Goal: Information Seeking & Learning: Learn about a topic

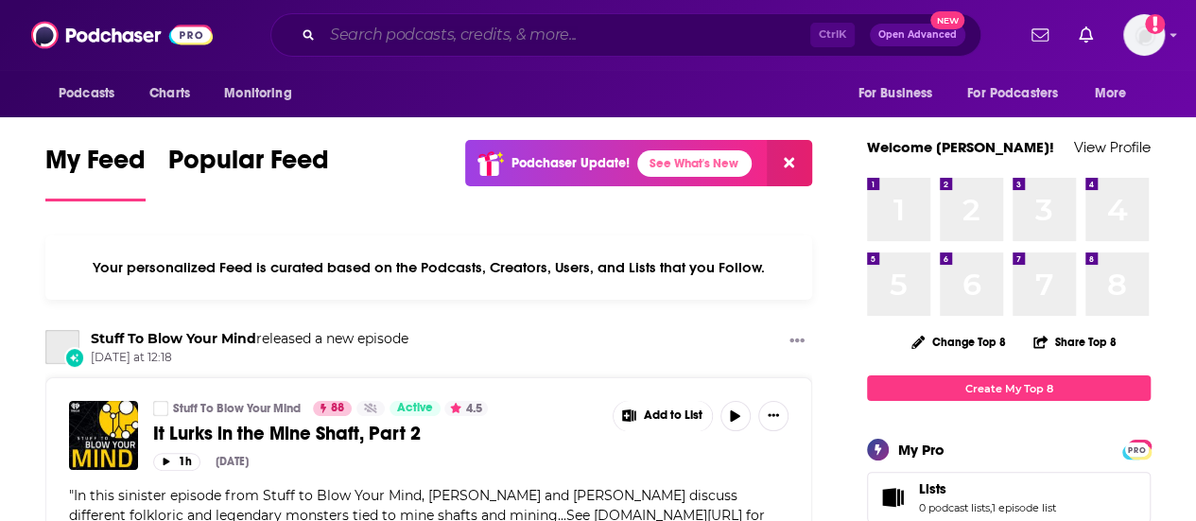
click at [451, 26] on input "Search podcasts, credits, & more..." at bounding box center [566, 35] width 488 height 30
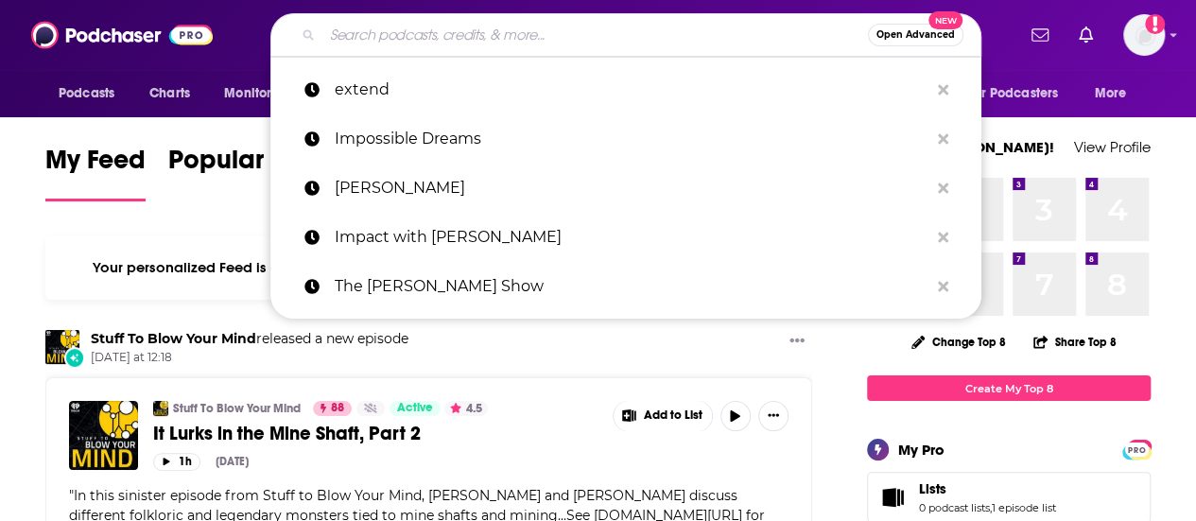
paste input "That Can't Be True with [PERSON_NAME]"
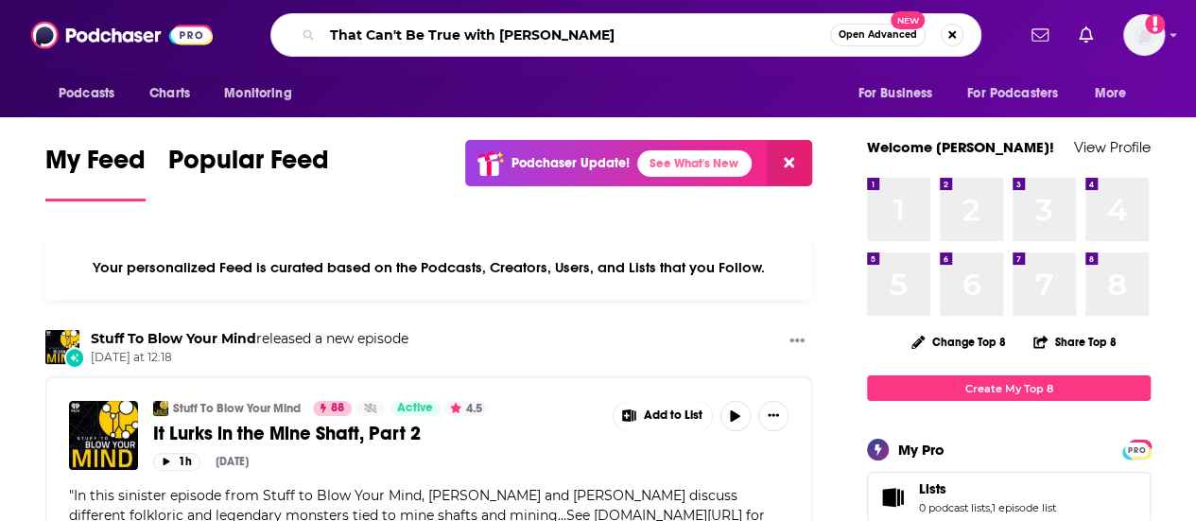
type input "That Can't Be True with [PERSON_NAME]"
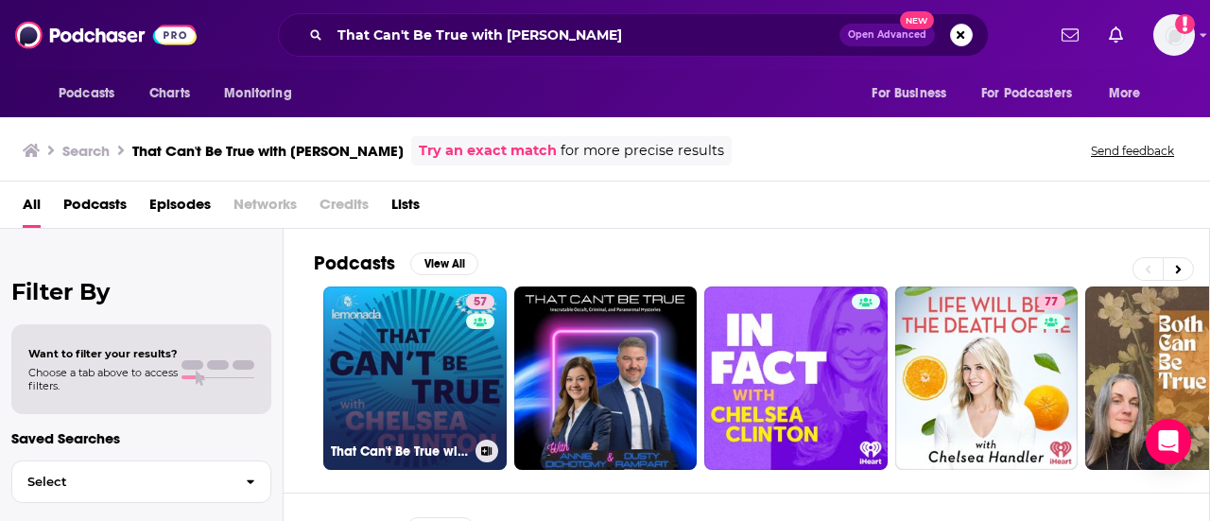
click at [396, 369] on link "57 That Can't Be True with [PERSON_NAME]" at bounding box center [414, 377] width 183 height 183
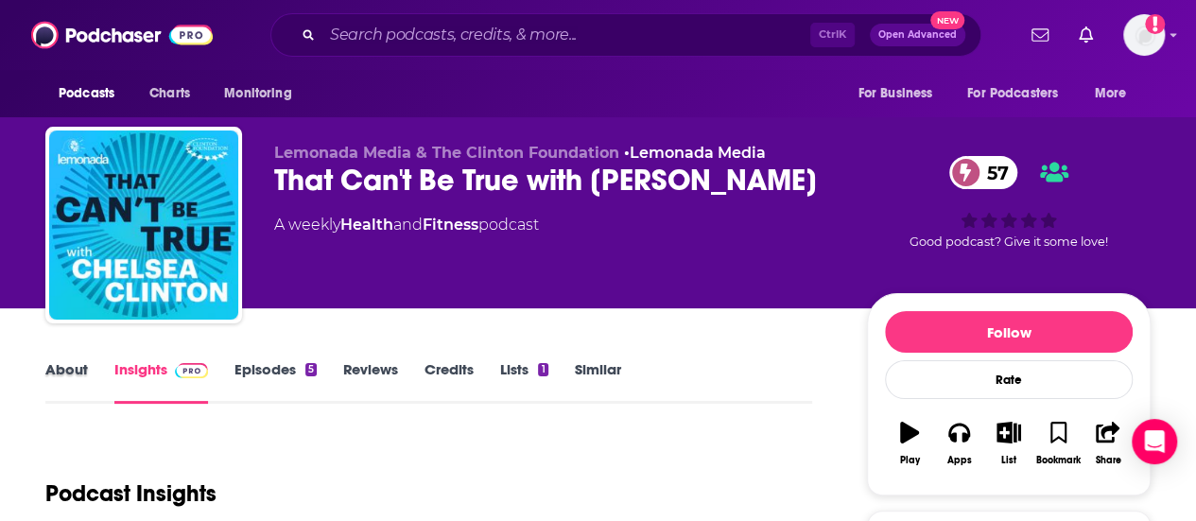
click at [92, 373] on div "About" at bounding box center [79, 381] width 69 height 43
click at [79, 377] on link "About" at bounding box center [66, 381] width 43 height 43
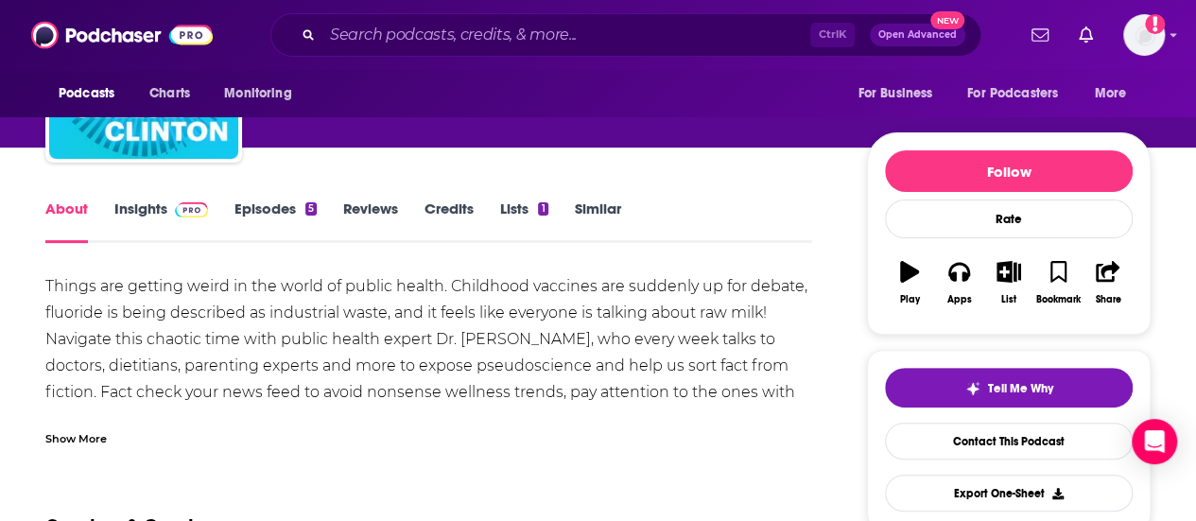
scroll to position [189, 0]
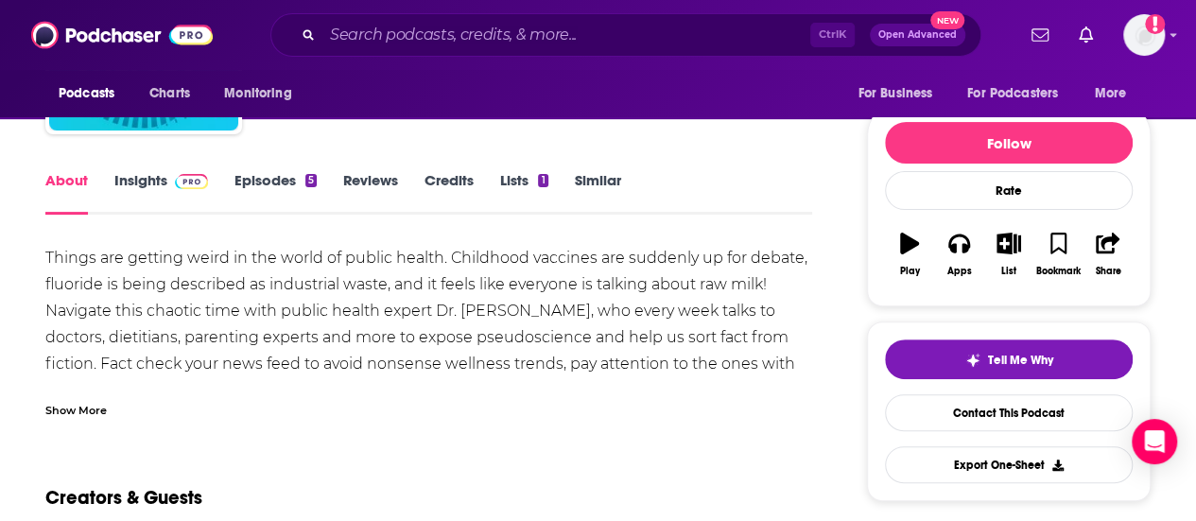
click at [96, 382] on div "Things are getting weird in the world of public health. Childhood vaccines are …" at bounding box center [428, 331] width 767 height 173
click at [89, 394] on div "Show More" at bounding box center [428, 403] width 767 height 32
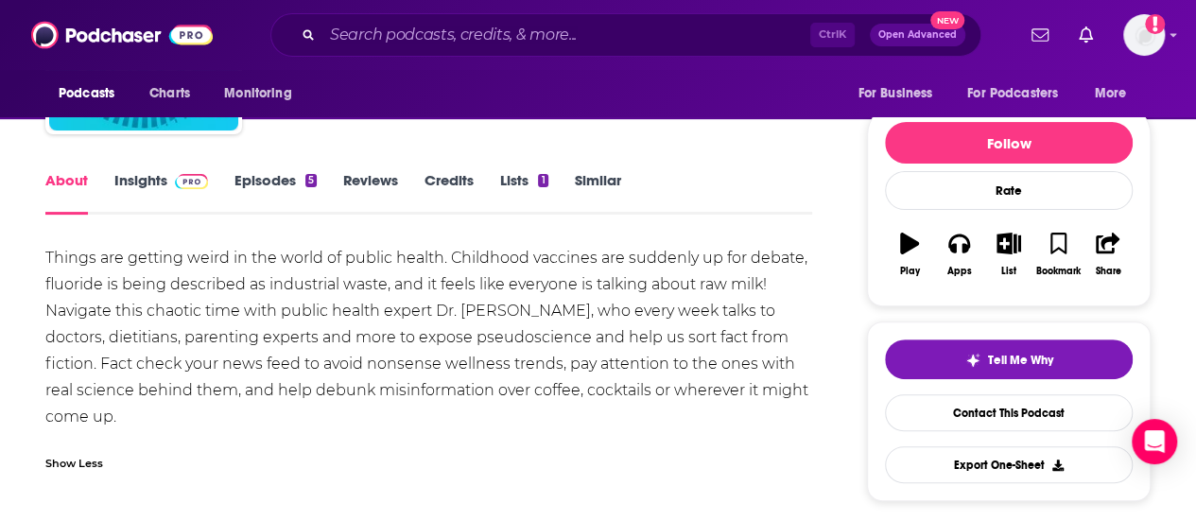
click at [102, 321] on div "Things are getting weird in the world of public health. Childhood vaccines are …" at bounding box center [428, 337] width 767 height 185
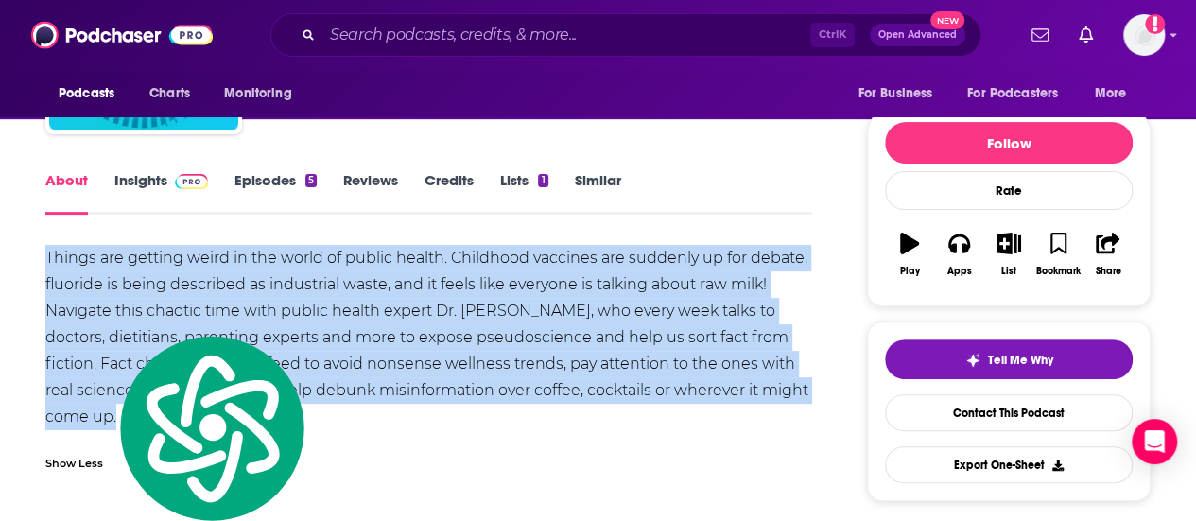
click at [102, 321] on div "Things are getting weird in the world of public health. Childhood vaccines are …" at bounding box center [428, 337] width 767 height 185
copy div "Things are getting weird in the world of public health. Childhood vaccines are …"
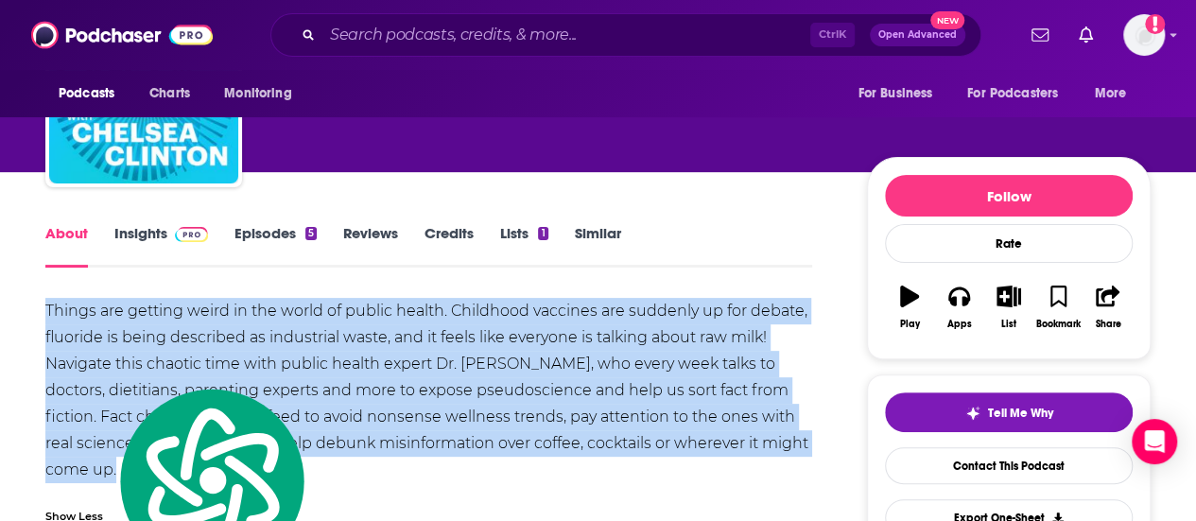
scroll to position [284, 0]
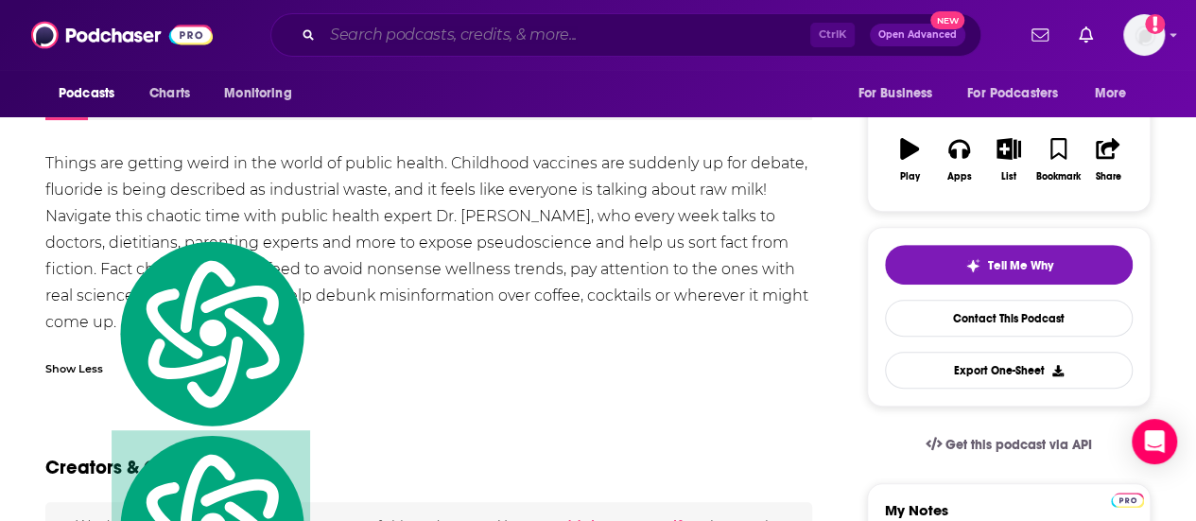
click at [594, 20] on div "Ctrl K Open Advanced New" at bounding box center [625, 34] width 711 height 43
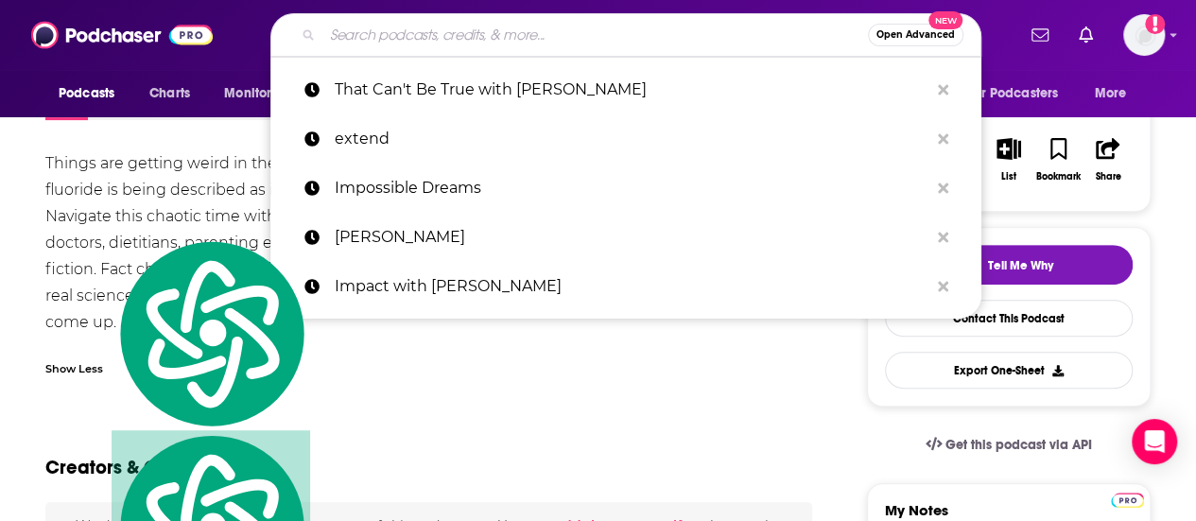
paste input "The Problem With..."
type input "The Problem With..."
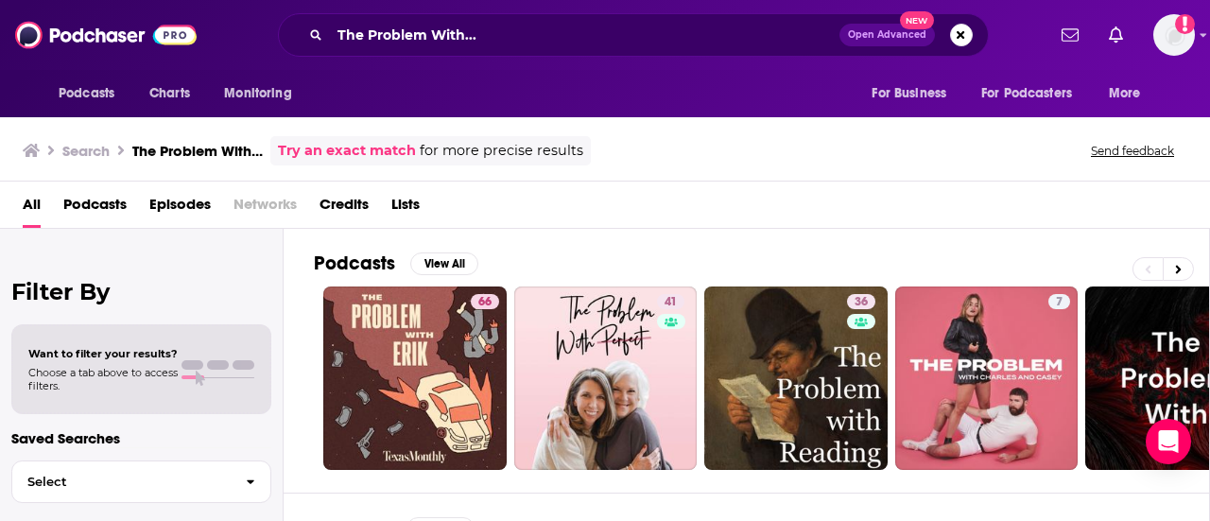
click at [541, 20] on div "The Problem With... Open Advanced New" at bounding box center [633, 34] width 711 height 43
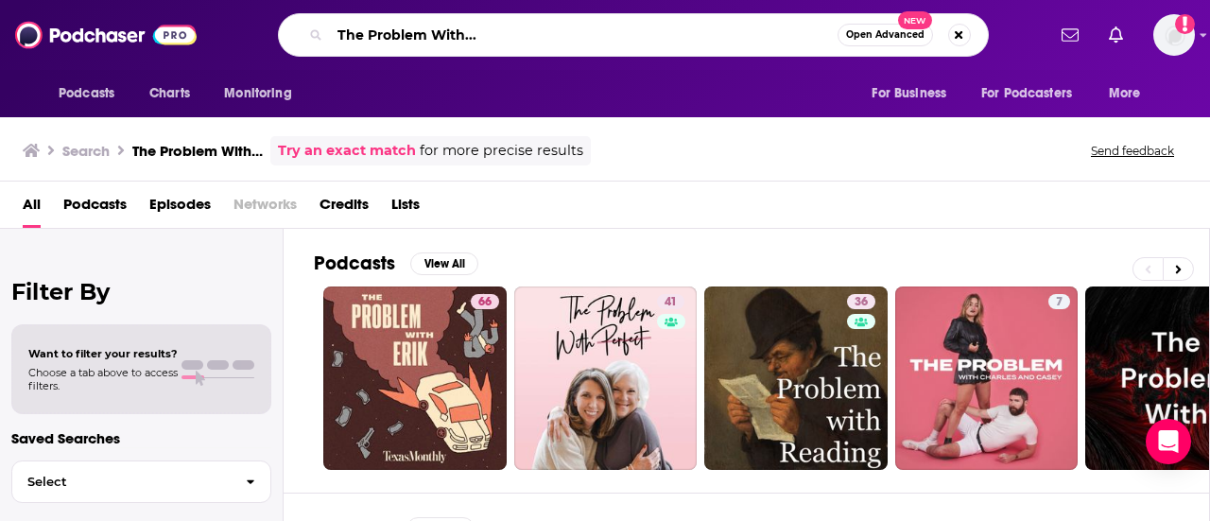
click at [525, 39] on input "The Problem With..." at bounding box center [584, 35] width 508 height 30
click at [524, 40] on input "The Problem With..." at bounding box center [584, 35] width 508 height 30
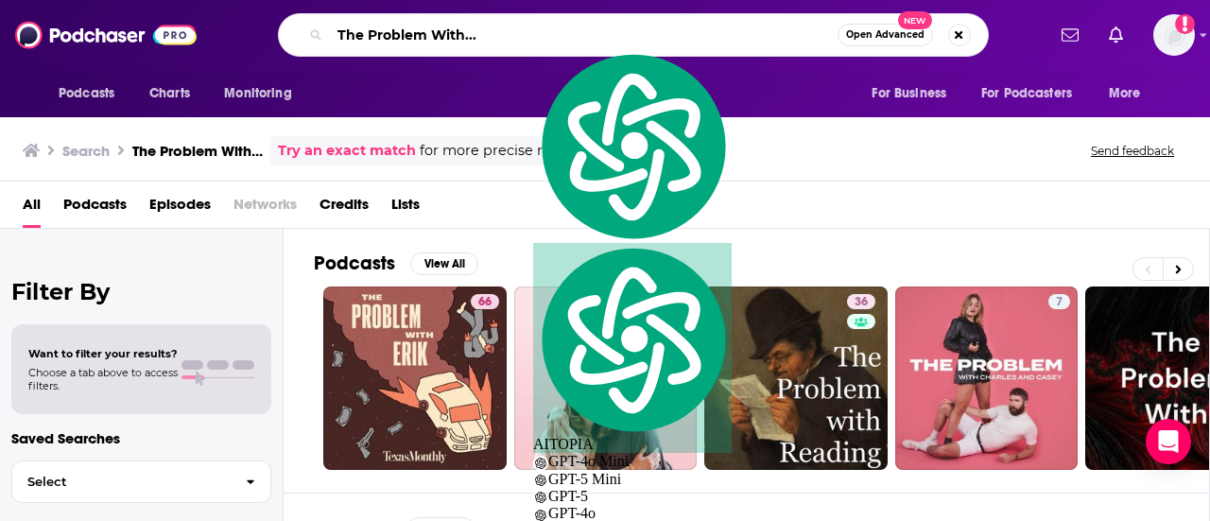
paste input "Menopause Reimagined"
type input "Menopause Reimagined"
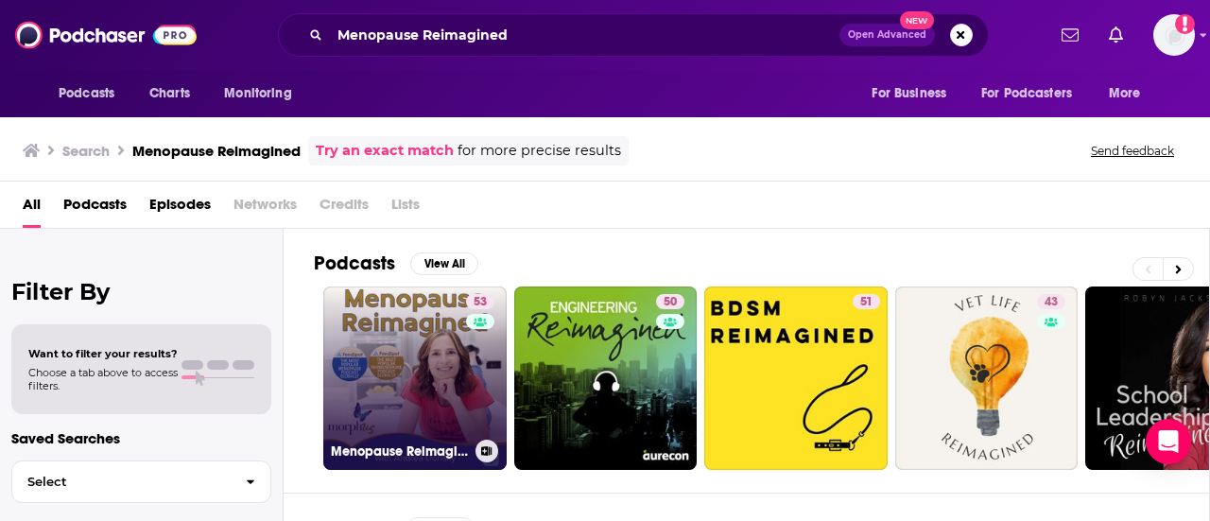
click at [411, 392] on link "53 Menopause Reimagined with [PERSON_NAME]" at bounding box center [414, 377] width 183 height 183
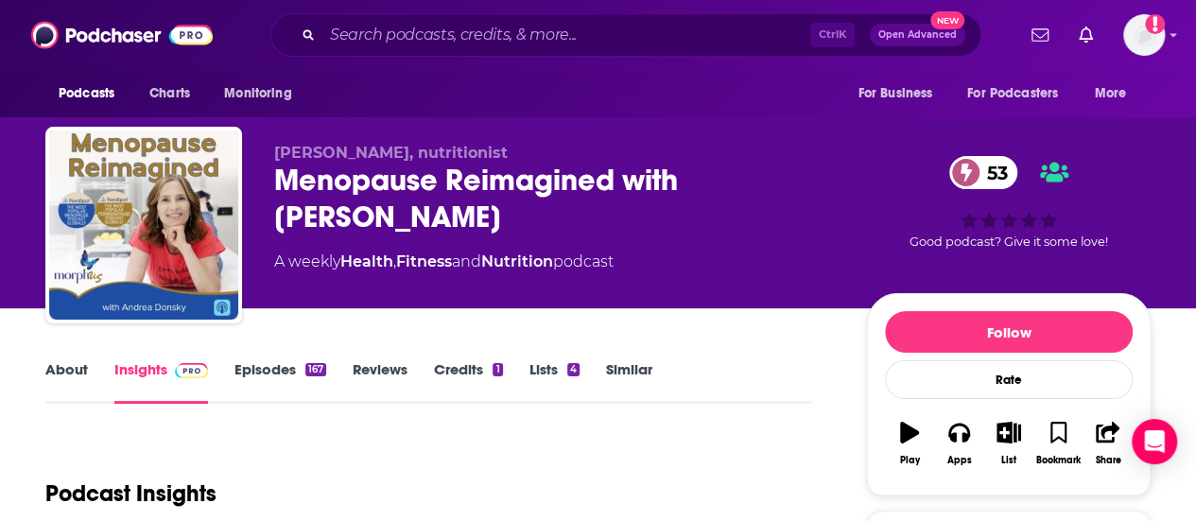
click at [69, 377] on link "About" at bounding box center [66, 381] width 43 height 43
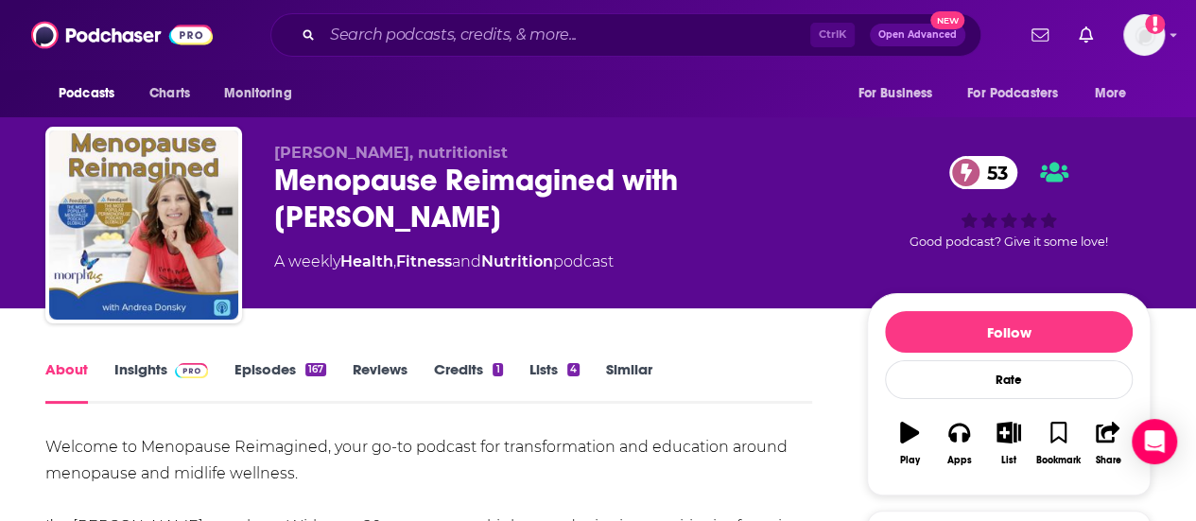
scroll to position [189, 0]
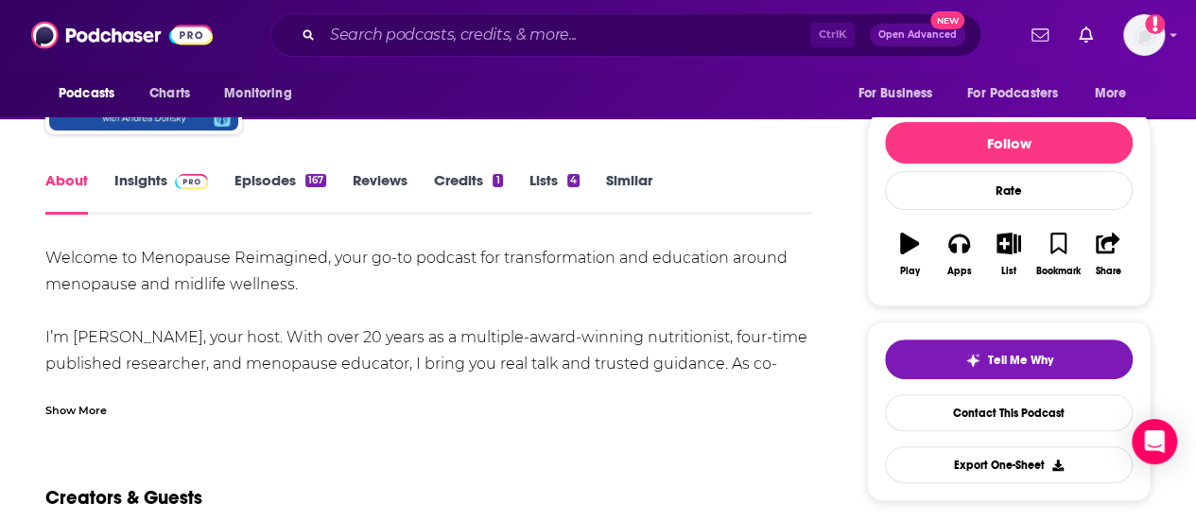
click at [67, 406] on div "Show More" at bounding box center [75, 409] width 61 height 18
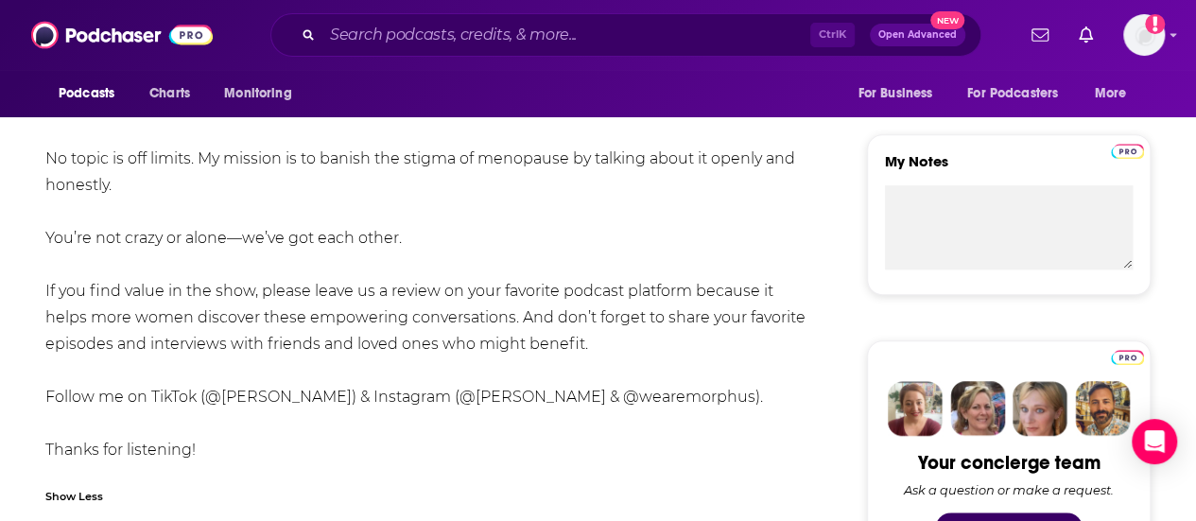
scroll to position [662, 0]
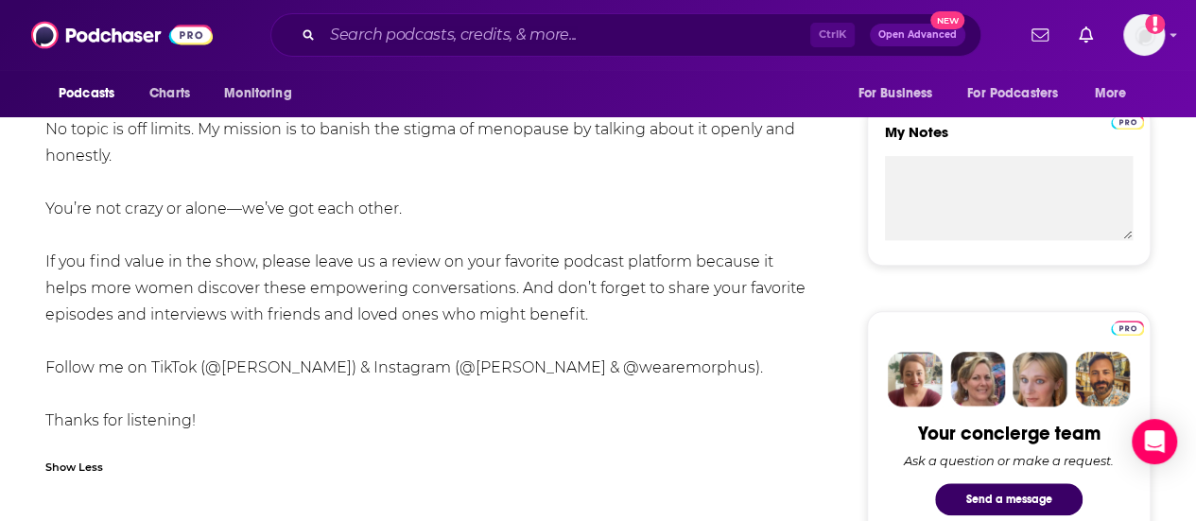
click at [545, 305] on div "Welcome to Menopause Reimagined, your go-to podcast for transformation and educ…" at bounding box center [428, 103] width 767 height 662
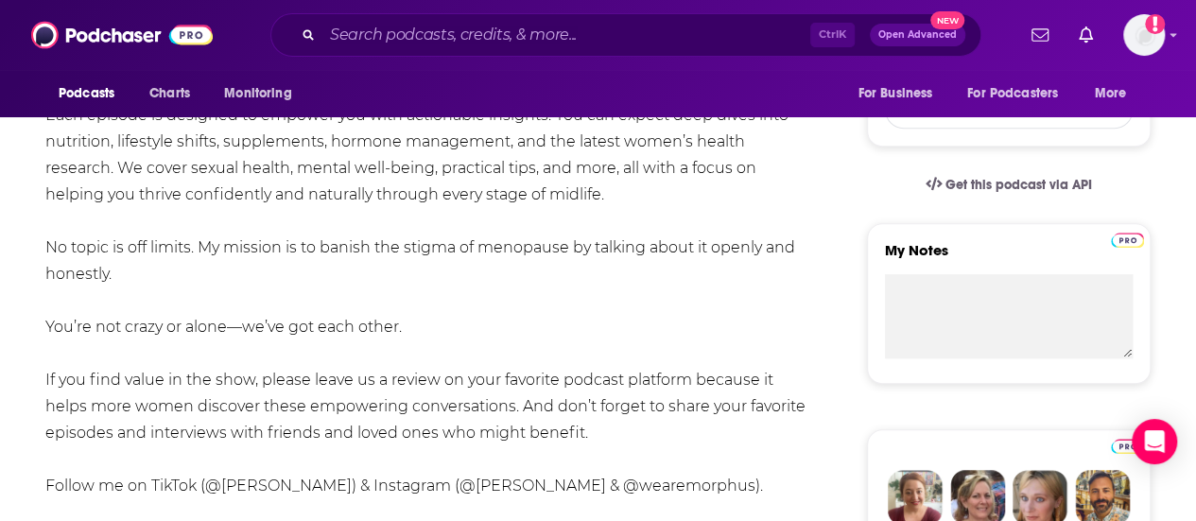
scroll to position [284, 0]
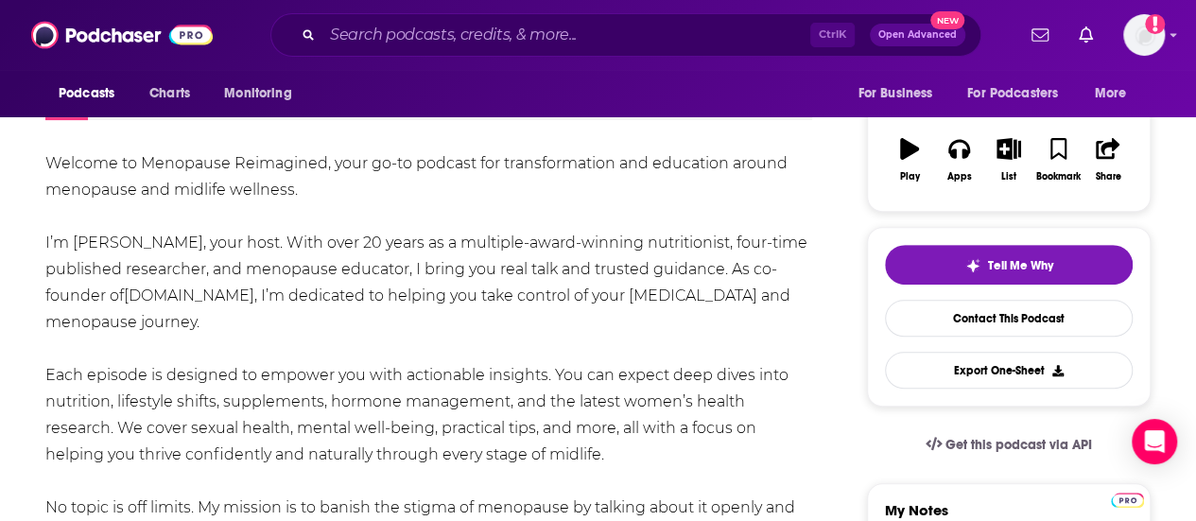
drag, startPoint x: 606, startPoint y: 310, endPoint x: 25, endPoint y: 178, distance: 596.4
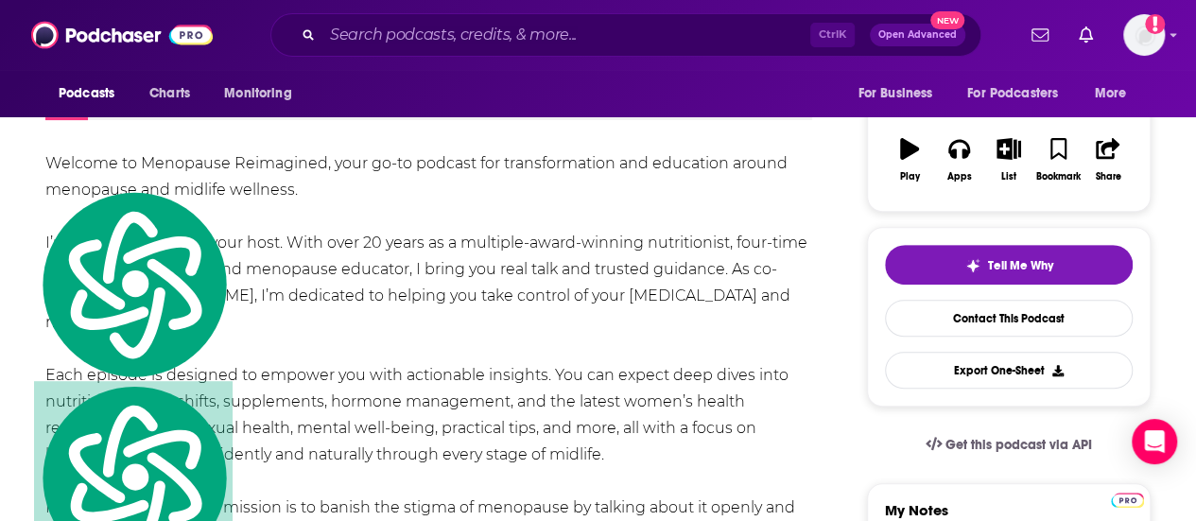
copy div "Loremip do Sitametco Adipiscing, elit se-do eiusmod tem incididuntutla etd magn…"
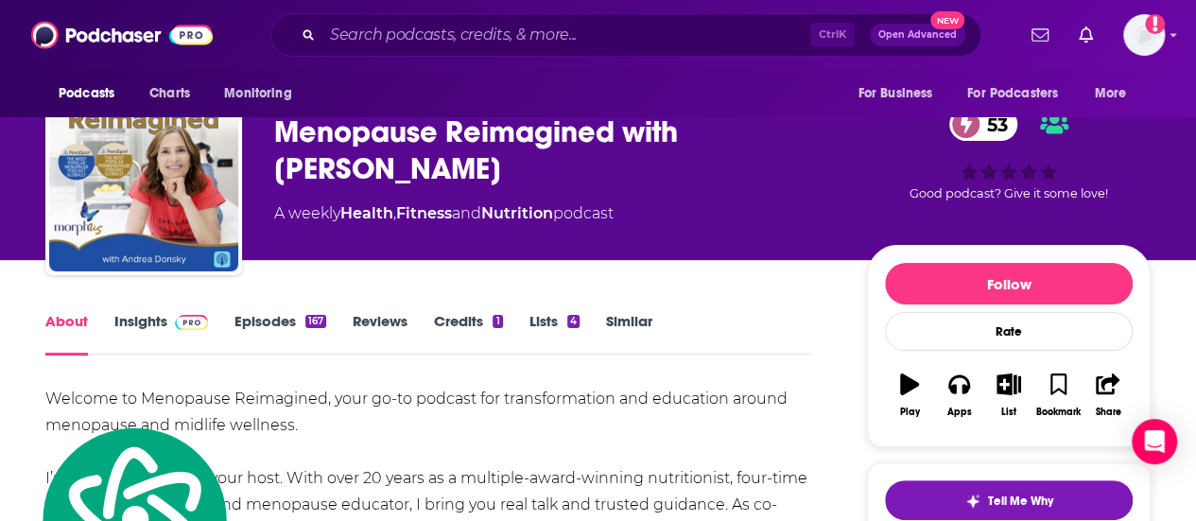
scroll to position [0, 0]
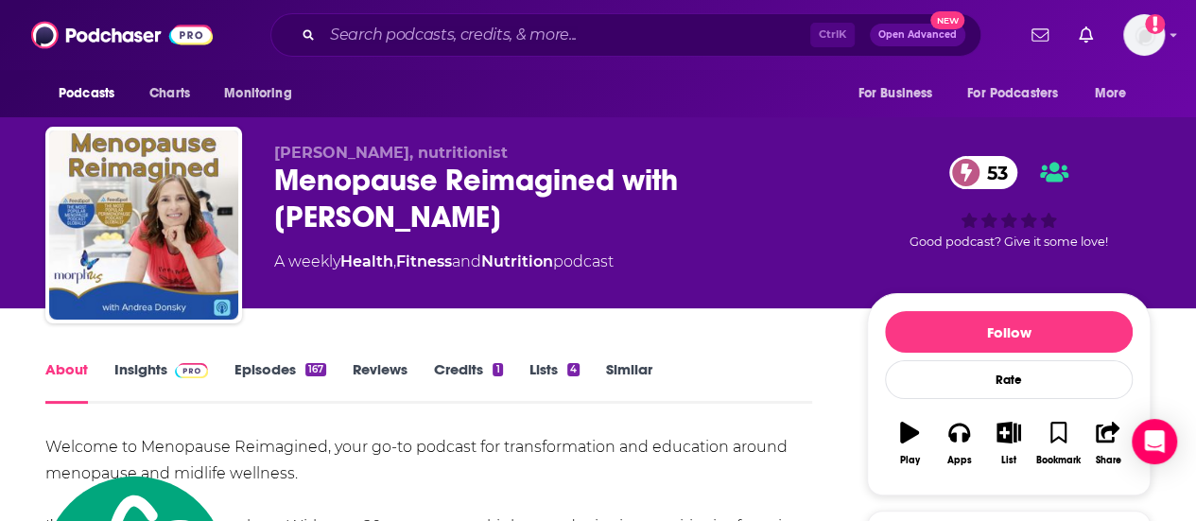
click at [314, 388] on link "Episodes 167" at bounding box center [280, 381] width 92 height 43
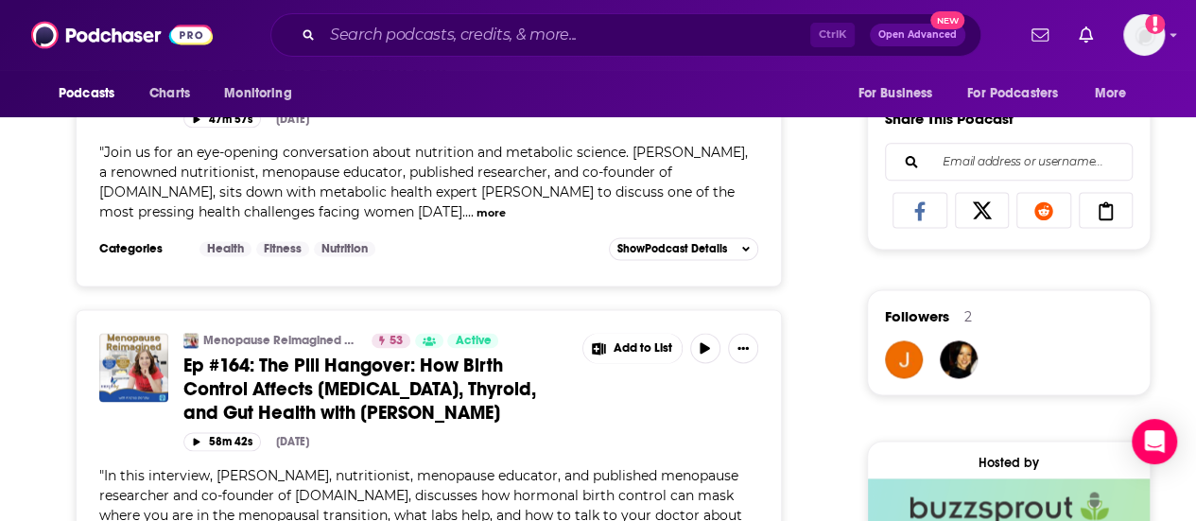
scroll to position [1135, 0]
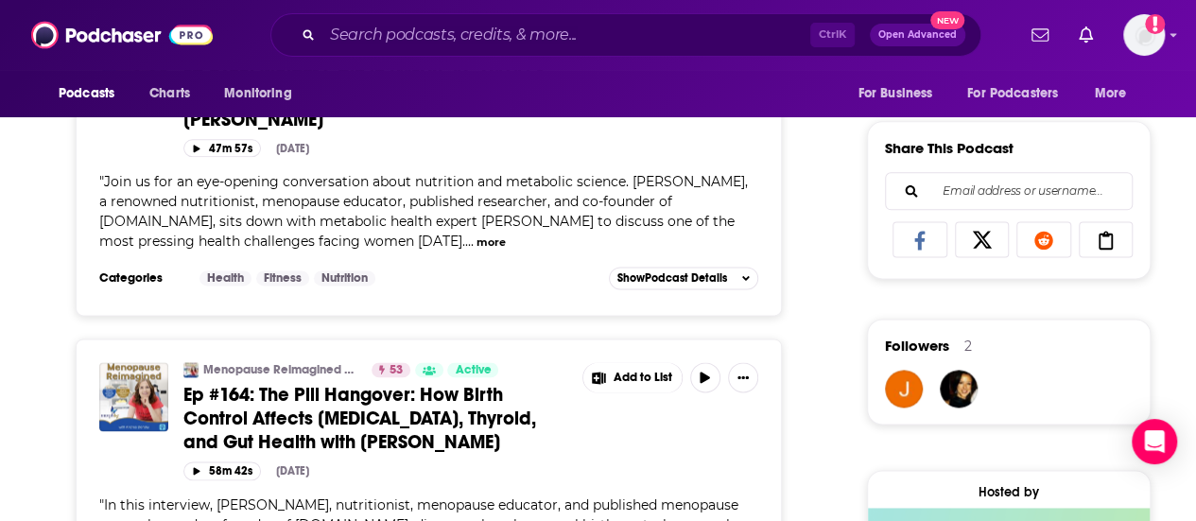
click at [533, 233] on span "Join us for an eye-opening conversation about nutrition and metabolic science. …" at bounding box center [423, 211] width 649 height 77
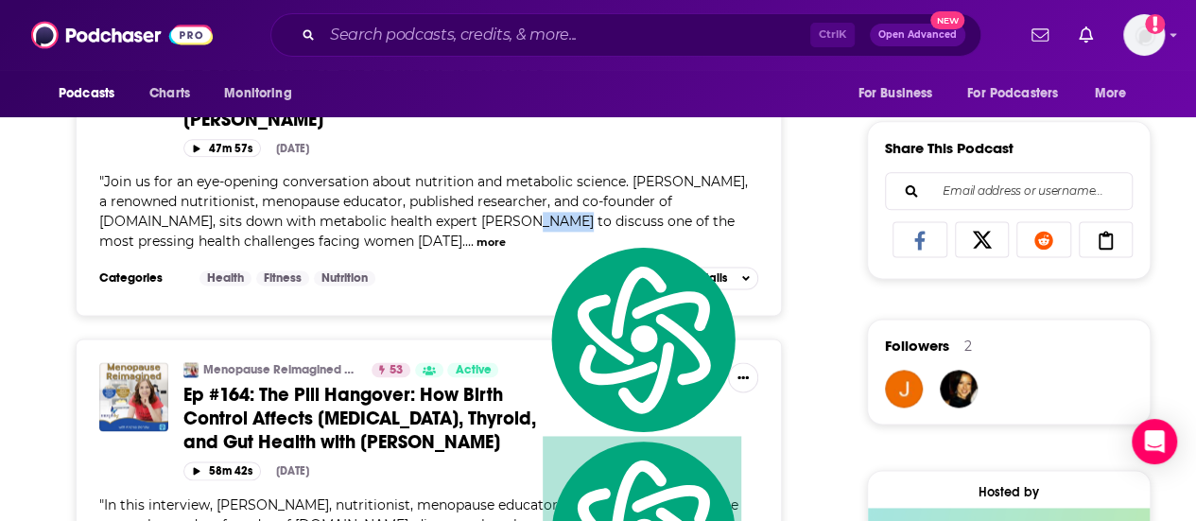
copy span "Azadi"
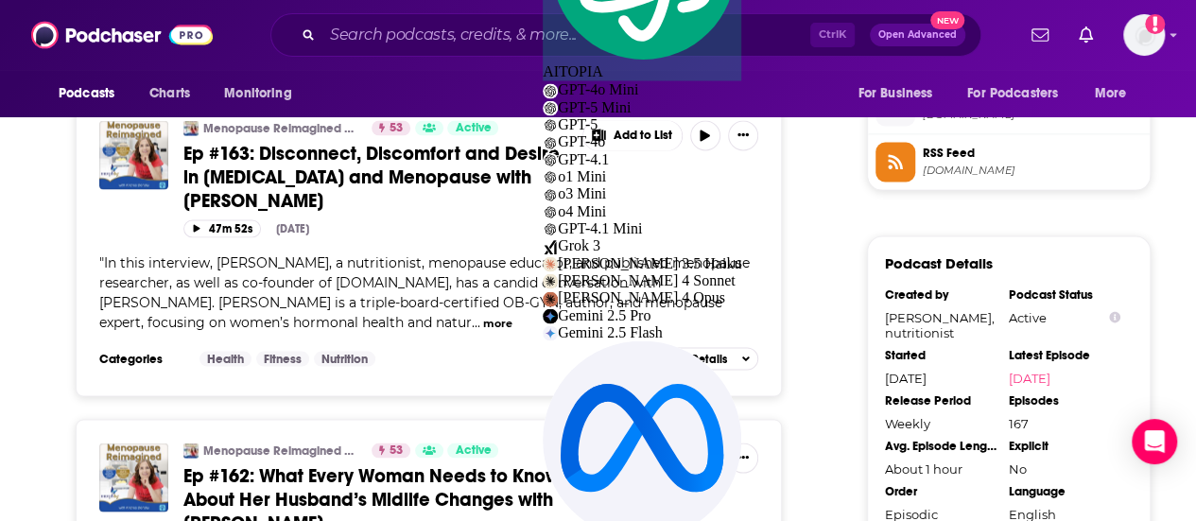
scroll to position [1607, 0]
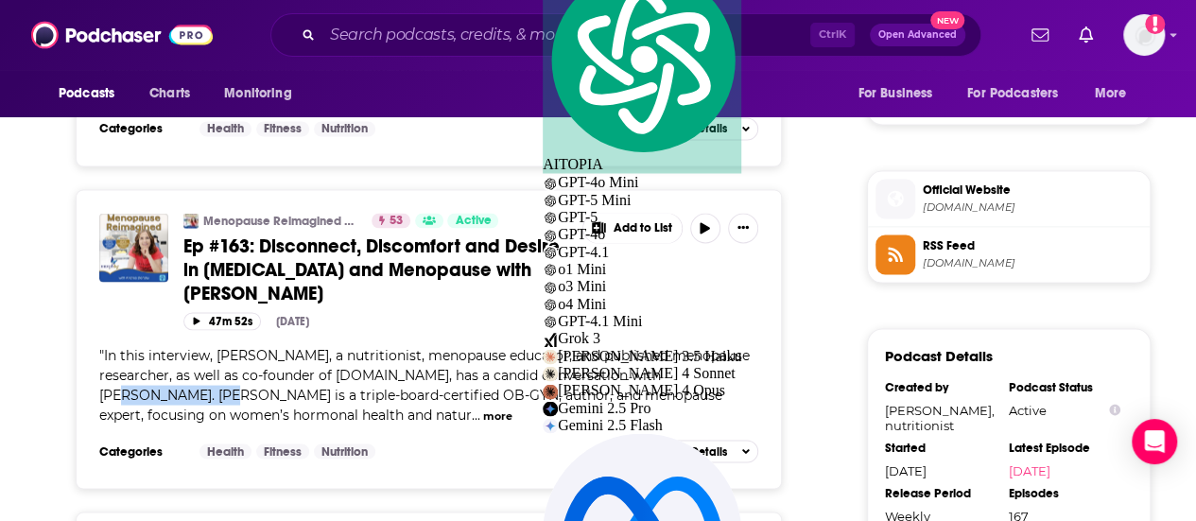
drag, startPoint x: 686, startPoint y: 420, endPoint x: 146, endPoint y: 440, distance: 541.2
click at [146, 423] on span "In this interview, [PERSON_NAME], a nutritionist, menopause educator, and publi…" at bounding box center [424, 384] width 651 height 77
copy span "[PERSON_NAME]"
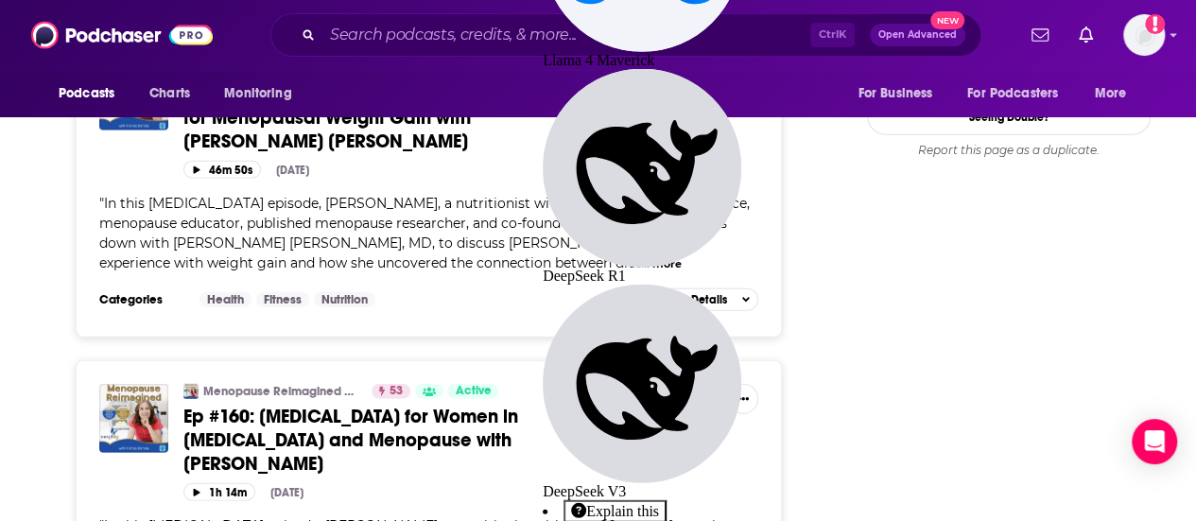
scroll to position [2364, 0]
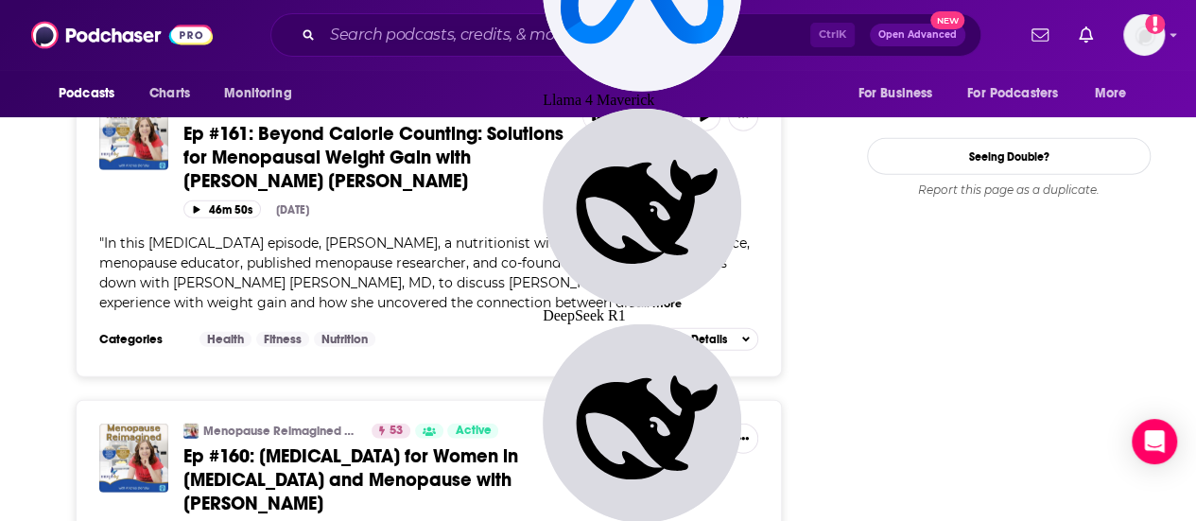
click at [446, 313] on div "" In this [MEDICAL_DATA] episode, [PERSON_NAME], a nutritionist with over 20 ye…" at bounding box center [428, 273] width 659 height 79
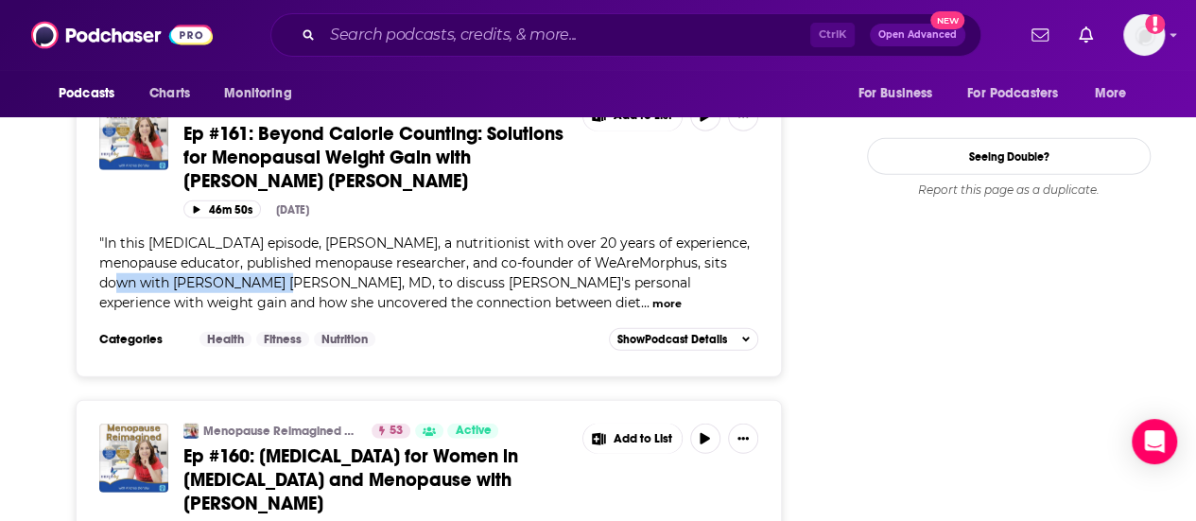
drag, startPoint x: 221, startPoint y: 366, endPoint x: 726, endPoint y: 355, distance: 505.0
click at [726, 311] on span "In this [MEDICAL_DATA] episode, [PERSON_NAME], a nutritionist with over 20 year…" at bounding box center [424, 272] width 651 height 77
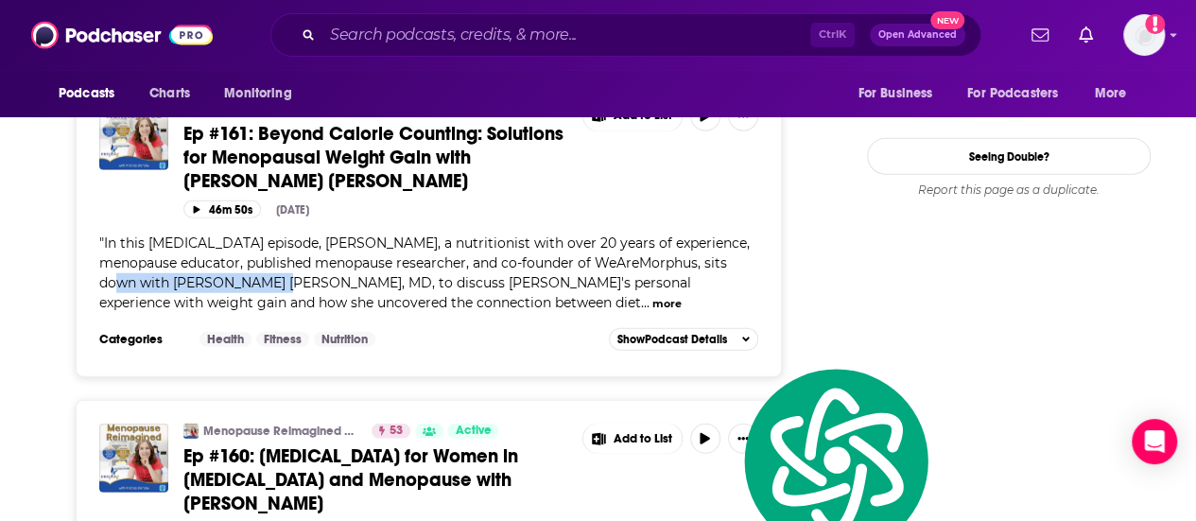
copy span "[PERSON_NAME] [PERSON_NAME]"
click at [501, 43] on input "Search podcasts, credits, & more..." at bounding box center [566, 35] width 488 height 30
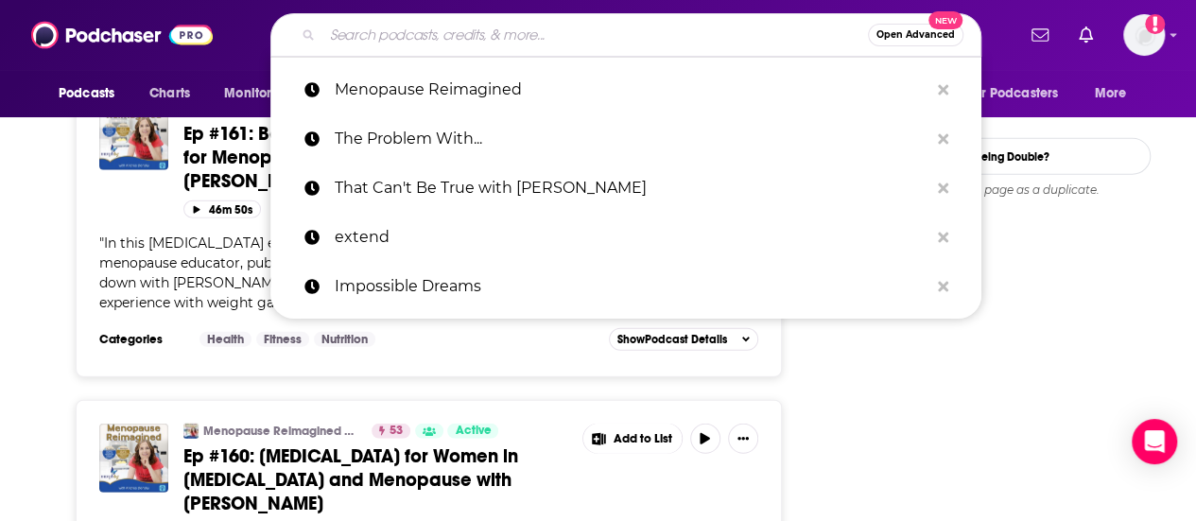
paste input "Not Your Mother's Menopause with Dr. [PERSON_NAME]"
type input "Not Your Mother's Menopause with Dr. [PERSON_NAME]"
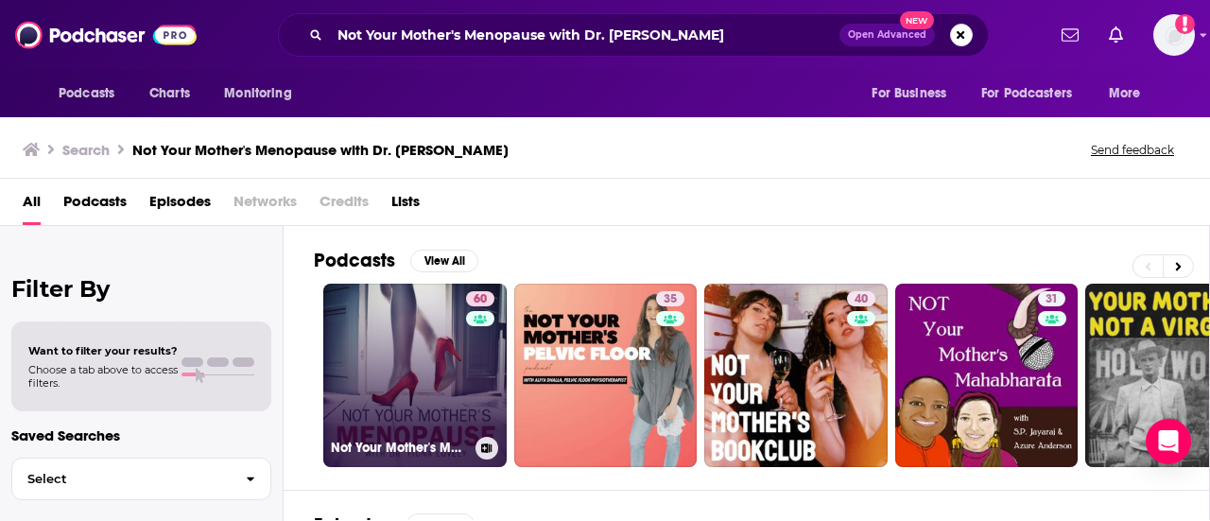
click at [444, 364] on link "60 Not Your Mother's Menopause with Dr. [PERSON_NAME]" at bounding box center [414, 375] width 183 height 183
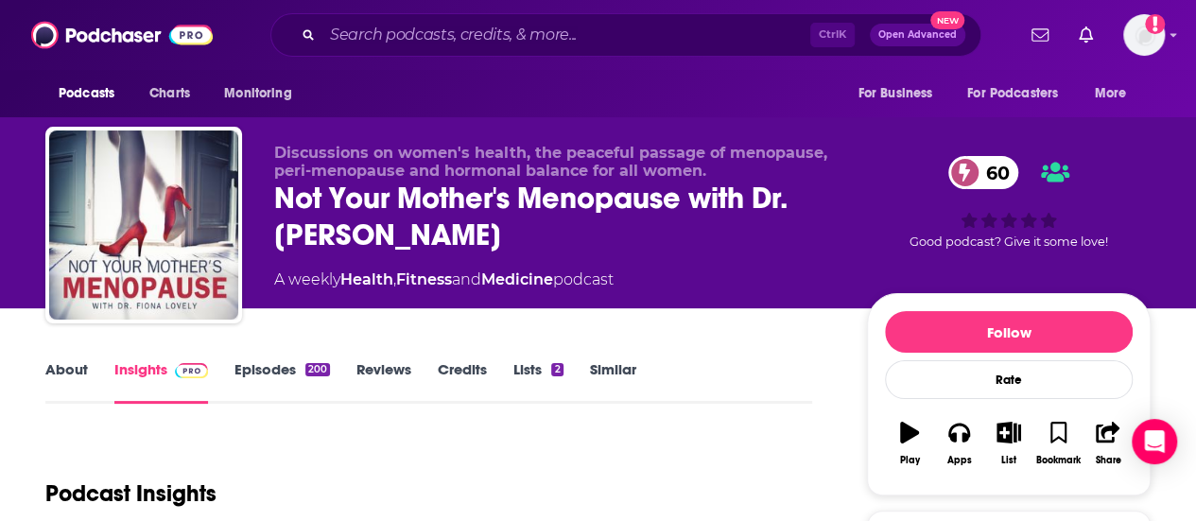
click at [65, 387] on link "About" at bounding box center [66, 381] width 43 height 43
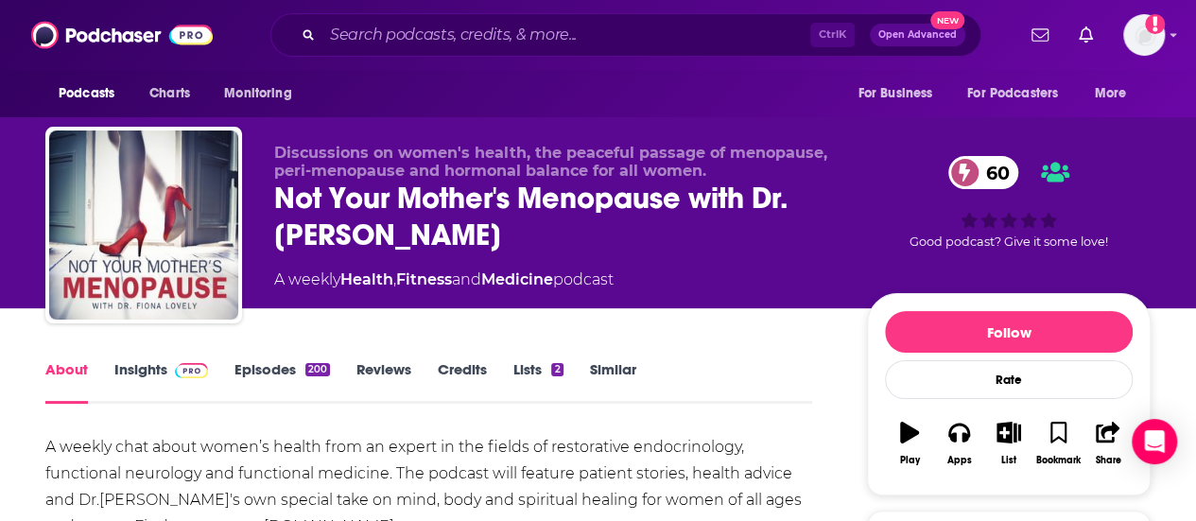
scroll to position [189, 0]
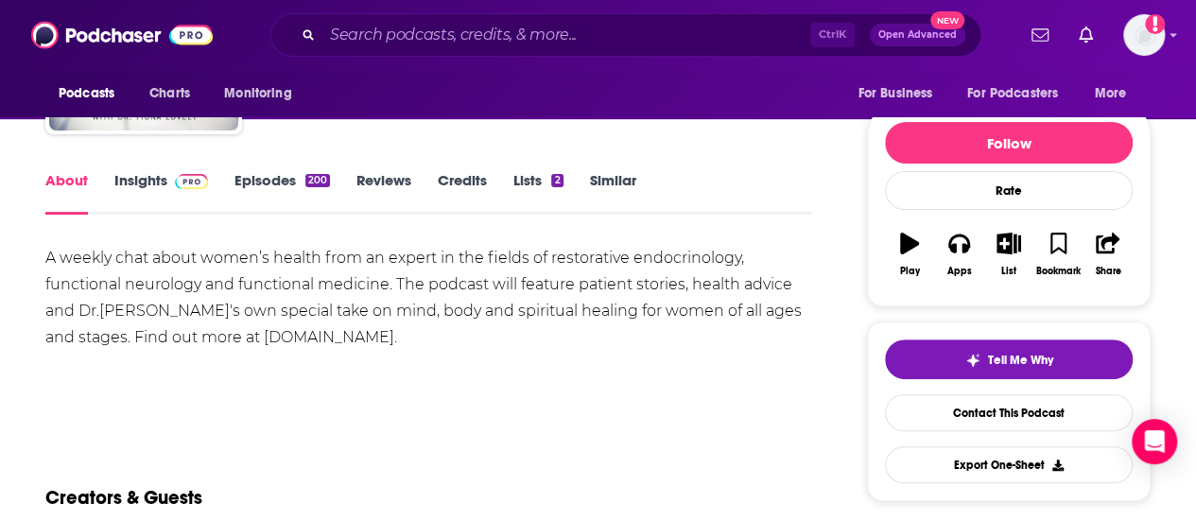
click at [272, 185] on link "Episodes 200" at bounding box center [281, 192] width 95 height 43
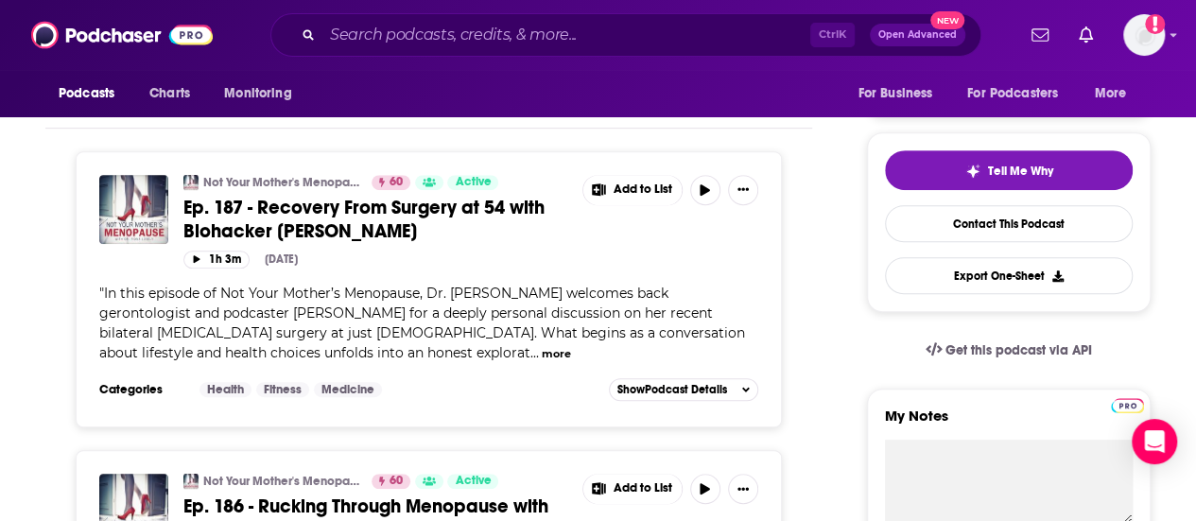
scroll to position [473, 0]
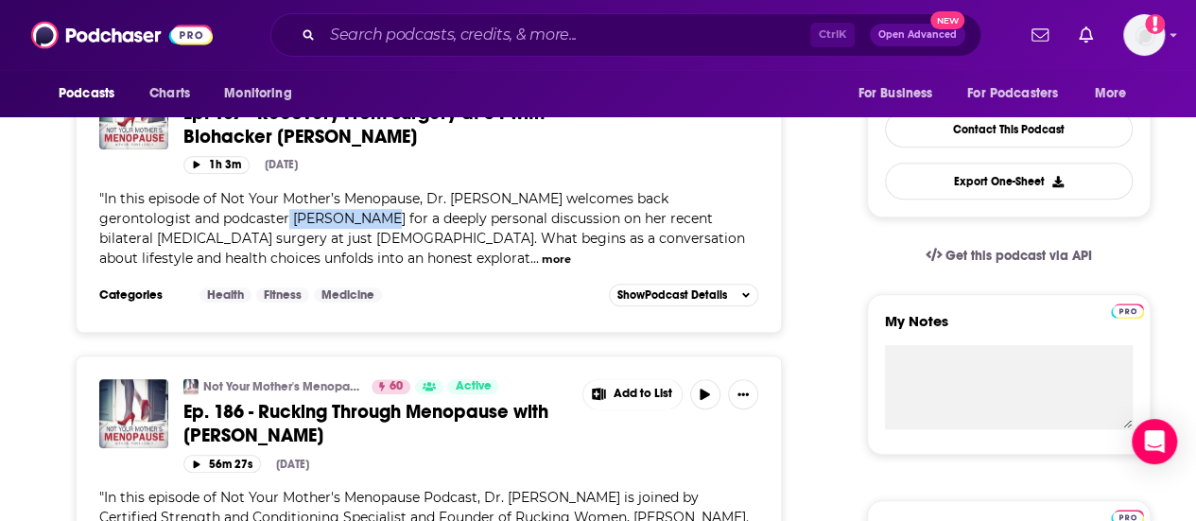
drag, startPoint x: 200, startPoint y: 243, endPoint x: 304, endPoint y: 245, distance: 103.1
click at [304, 245] on span "In this episode of Not Your Mother’s Menopause, Dr. [PERSON_NAME] welcomes back…" at bounding box center [422, 228] width 646 height 77
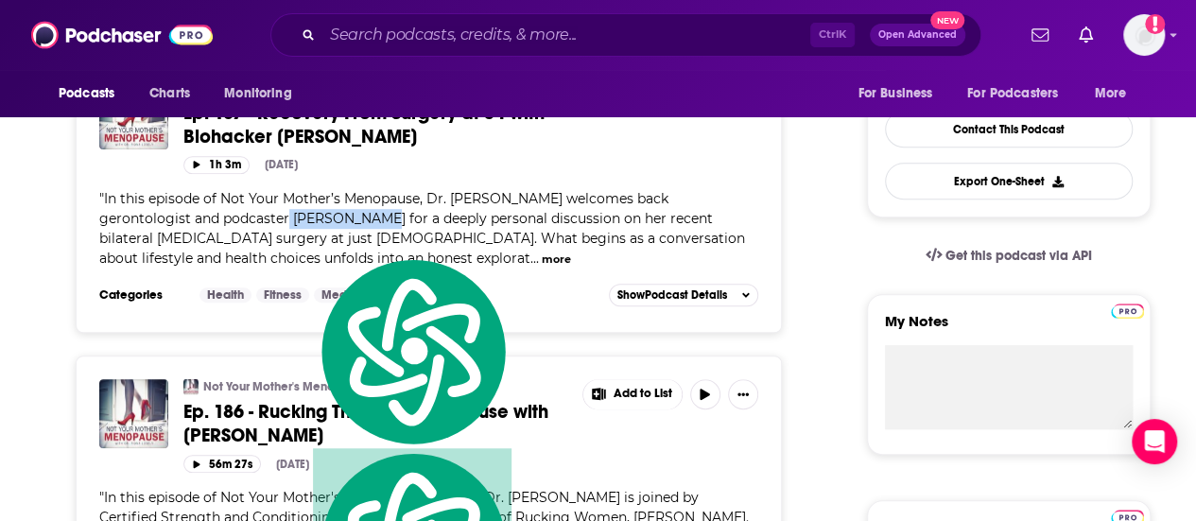
copy span "[PERSON_NAME]"
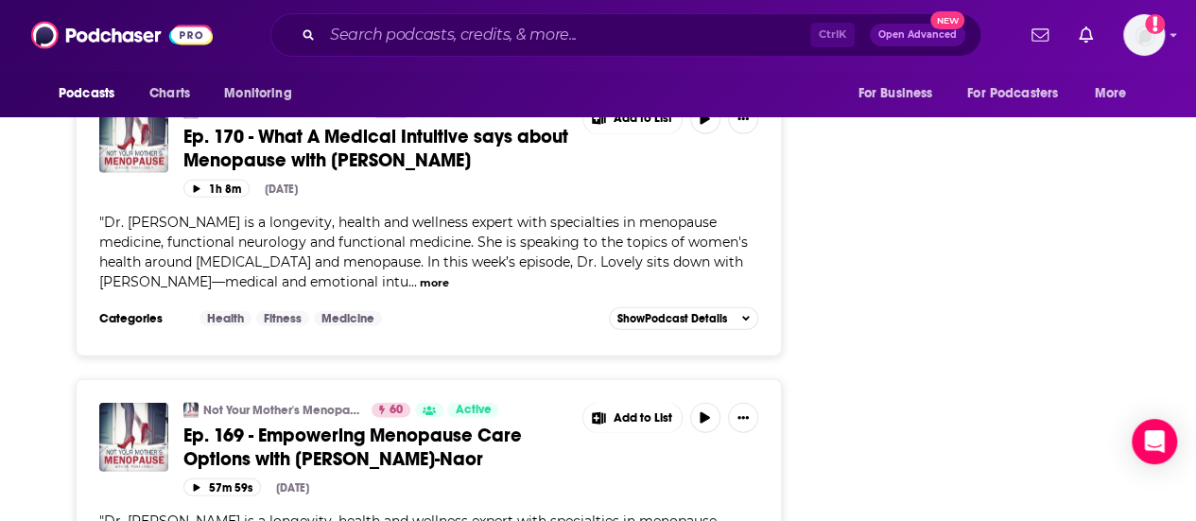
scroll to position [5579, 0]
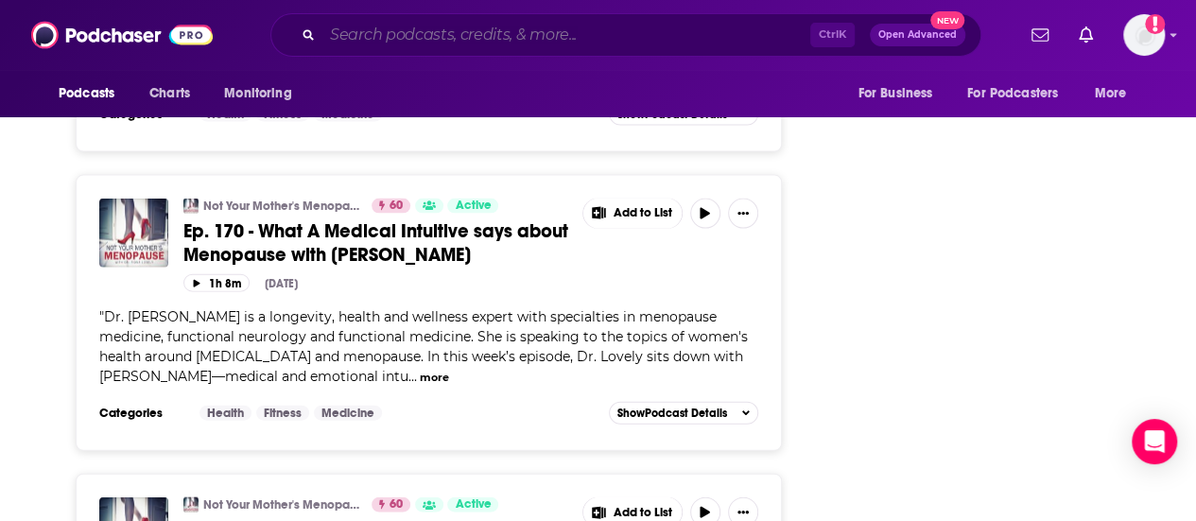
click at [556, 31] on input "Search podcasts, credits, & more..." at bounding box center [566, 35] width 488 height 30
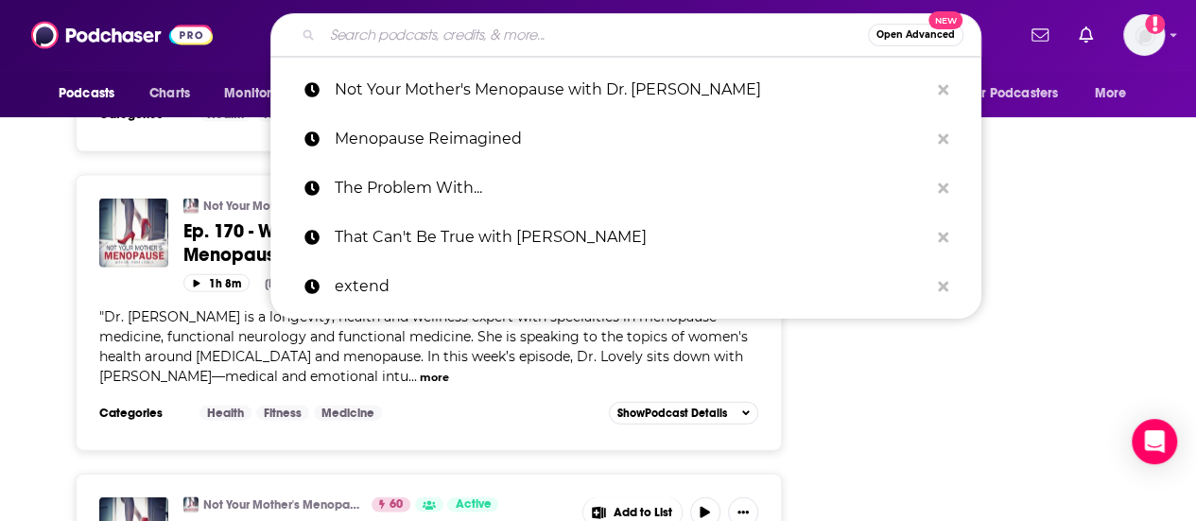
paste input "Two Jersey Js with [PERSON_NAME] and [PERSON_NAME]"
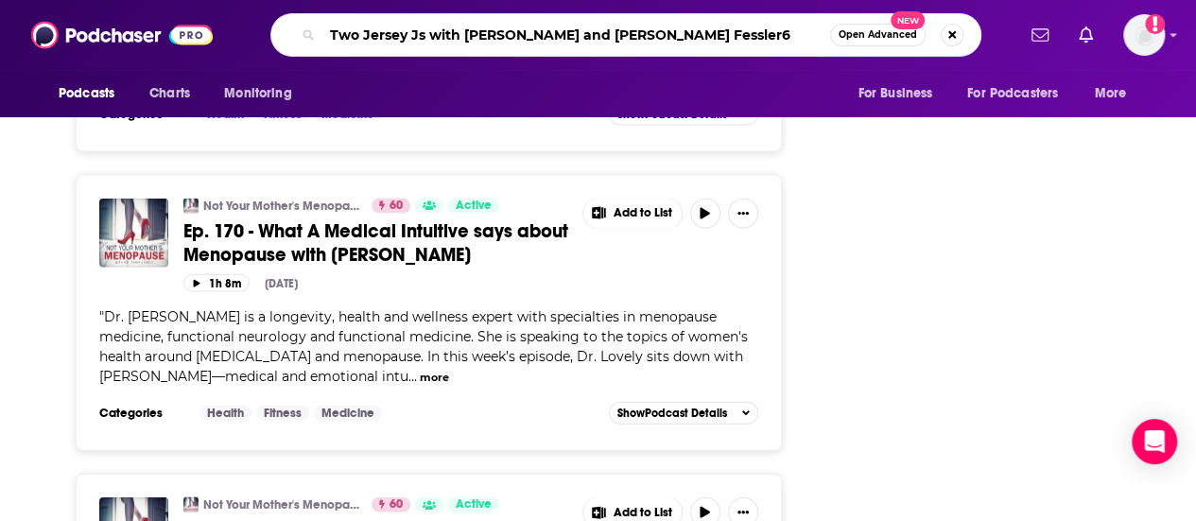
type input "Two Jersey Js with [PERSON_NAME] and [PERSON_NAME]"
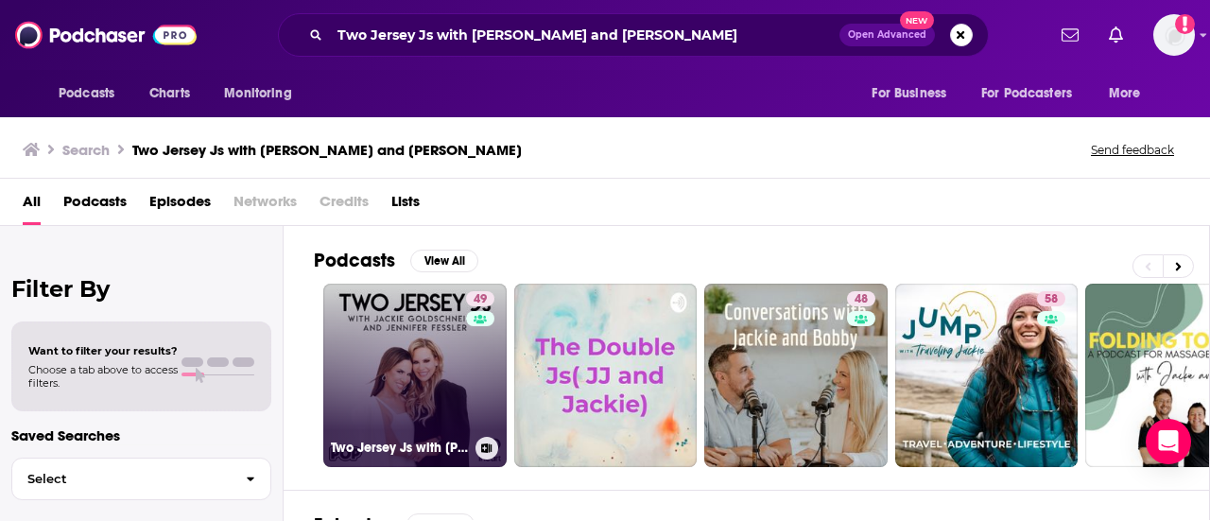
click at [446, 314] on link "49 Two Jersey Js with [PERSON_NAME] and [PERSON_NAME]" at bounding box center [414, 375] width 183 height 183
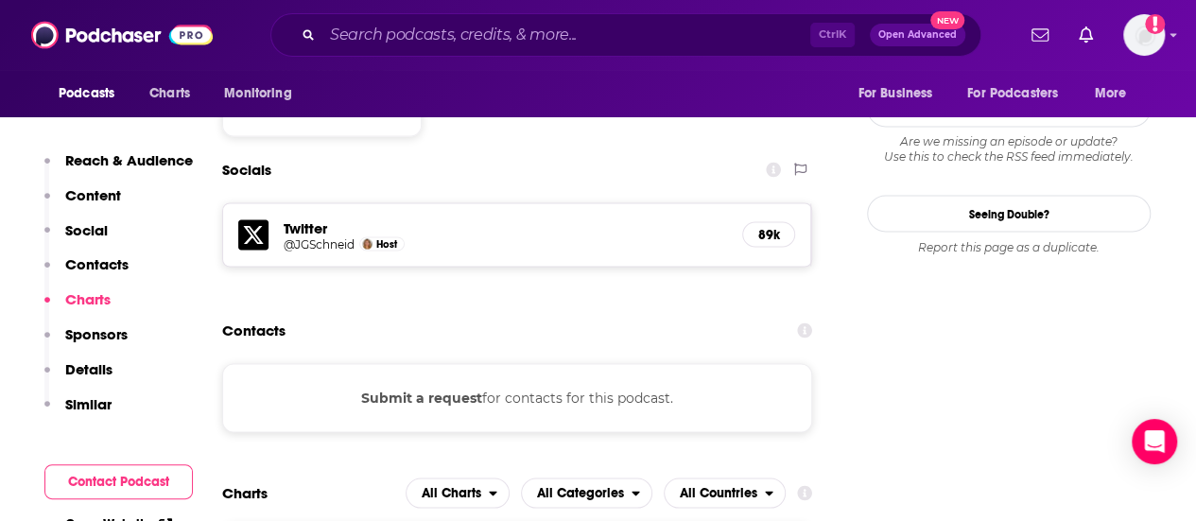
scroll to position [1513, 0]
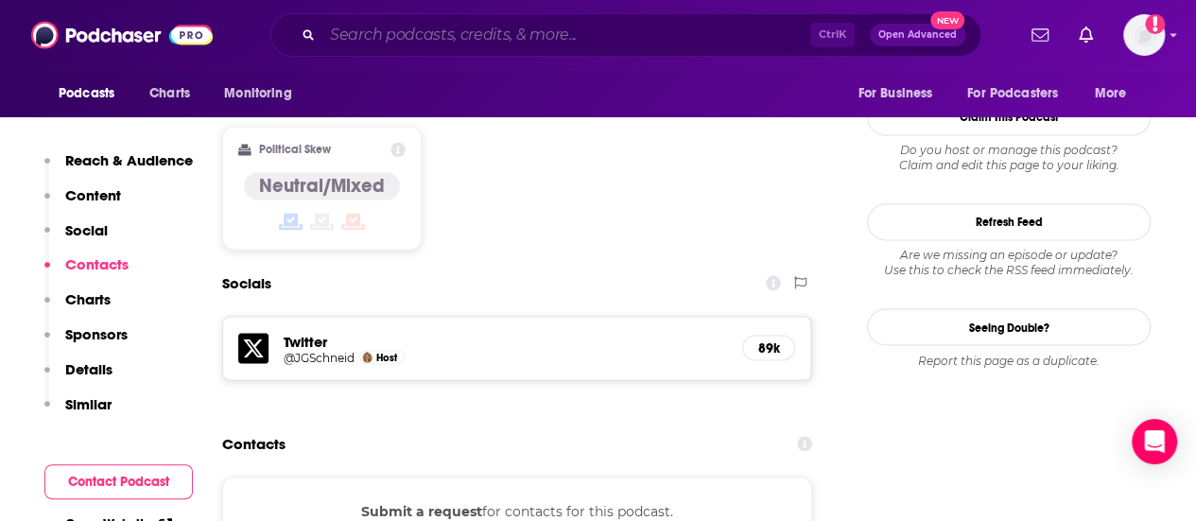
click at [519, 30] on input "Search podcasts, credits, & more..." at bounding box center [566, 35] width 488 height 30
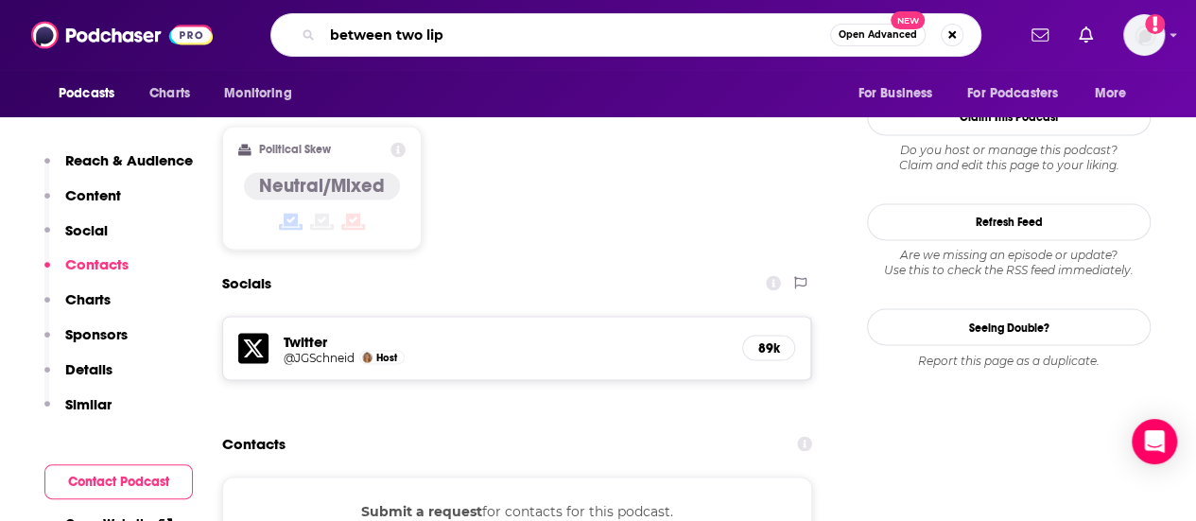
type input "between two lips"
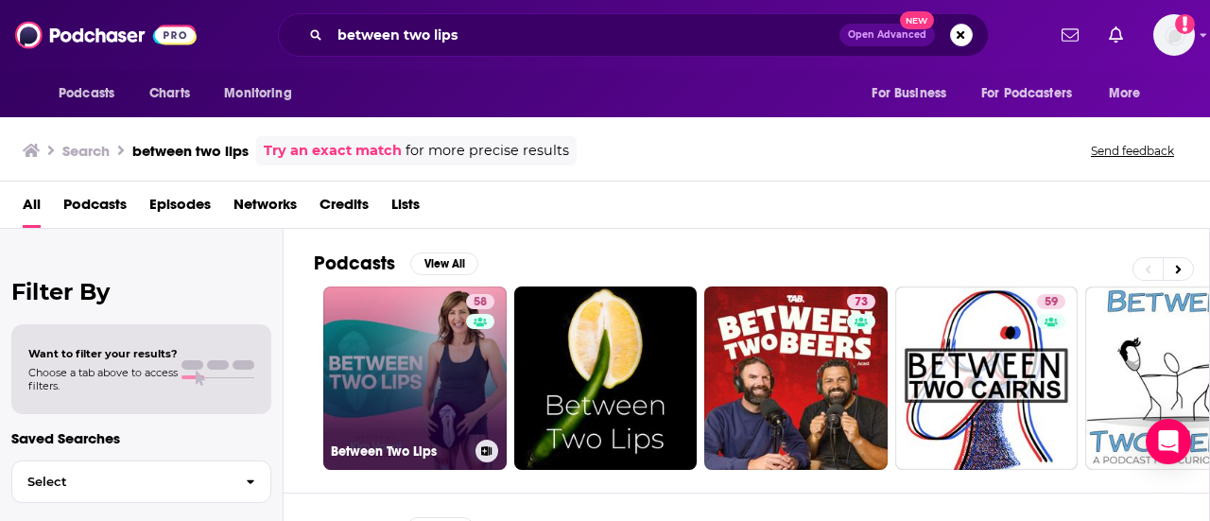
click at [393, 385] on link "58 Between Two Lips" at bounding box center [414, 377] width 183 height 183
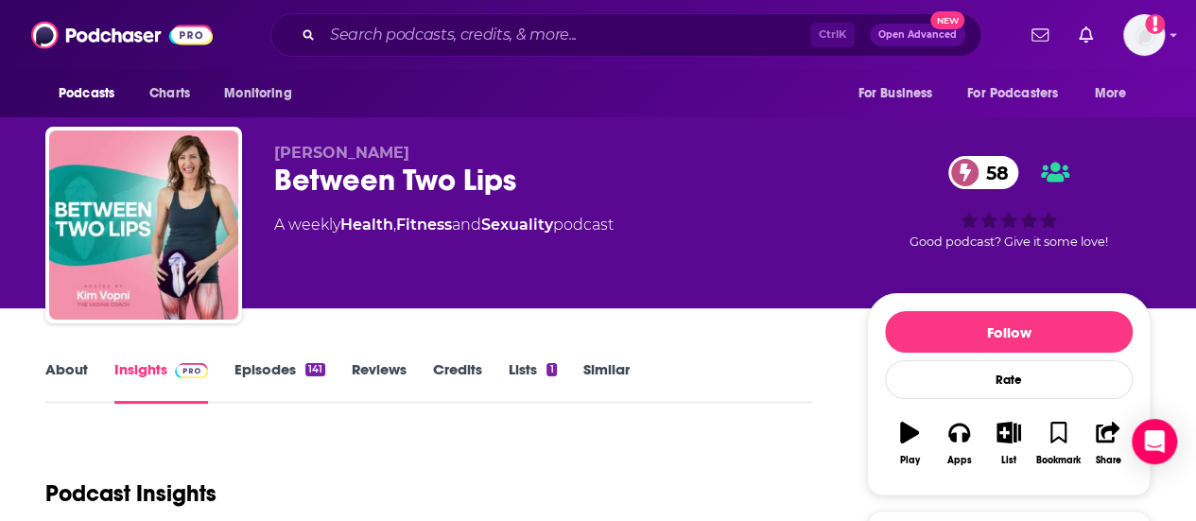
click at [285, 360] on link "Episodes 141" at bounding box center [279, 381] width 91 height 43
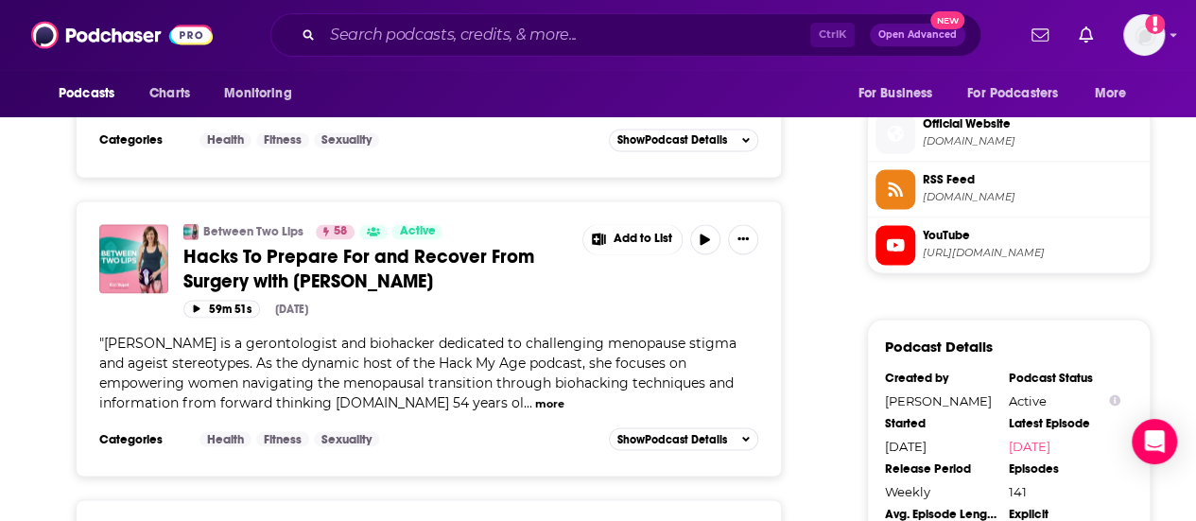
scroll to position [1513, 0]
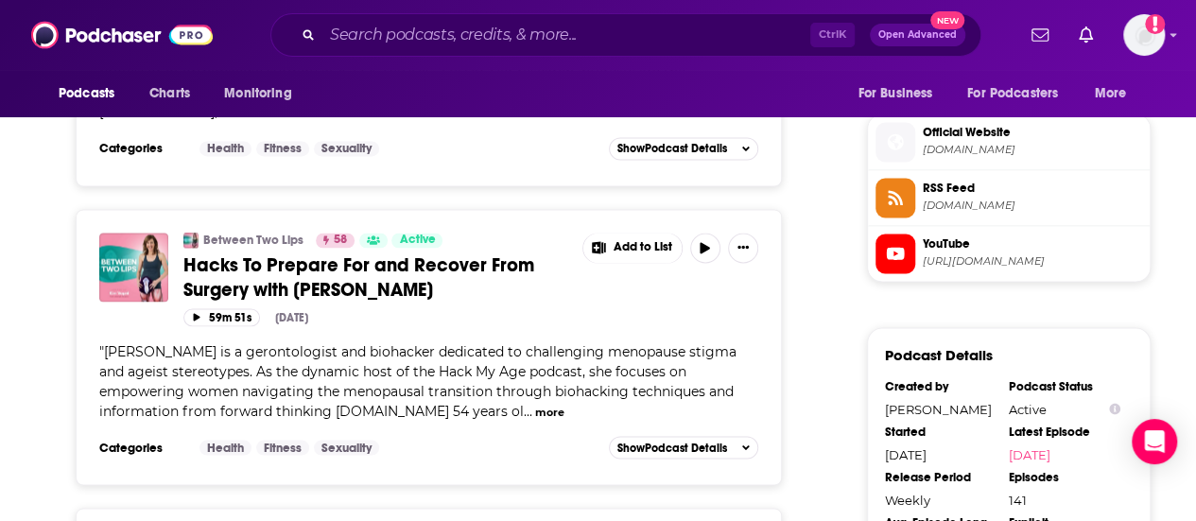
click at [992, 271] on span "YouTube [URL][DOMAIN_NAME]" at bounding box center [1028, 253] width 227 height 38
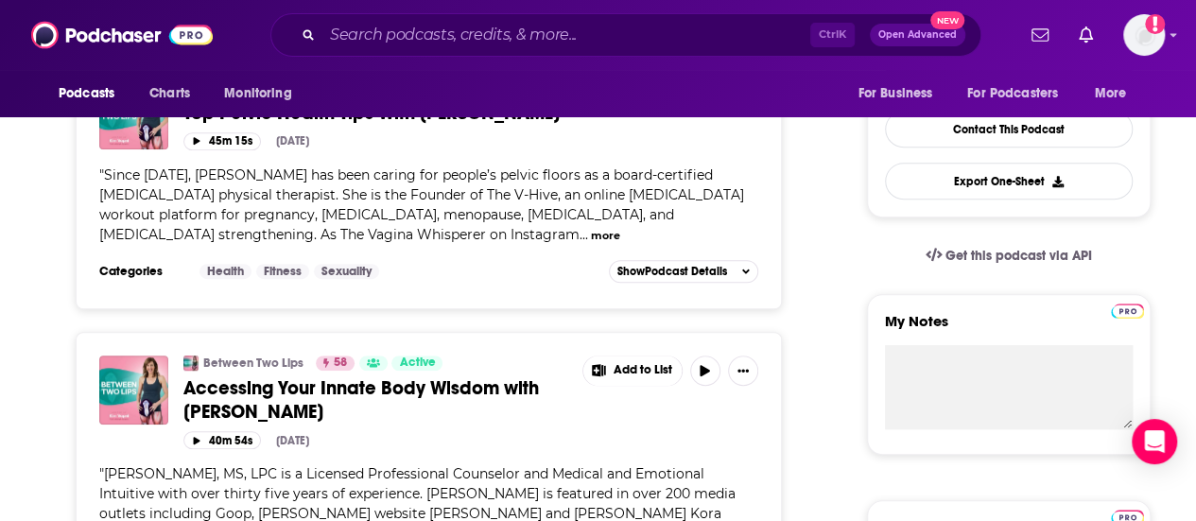
scroll to position [95, 0]
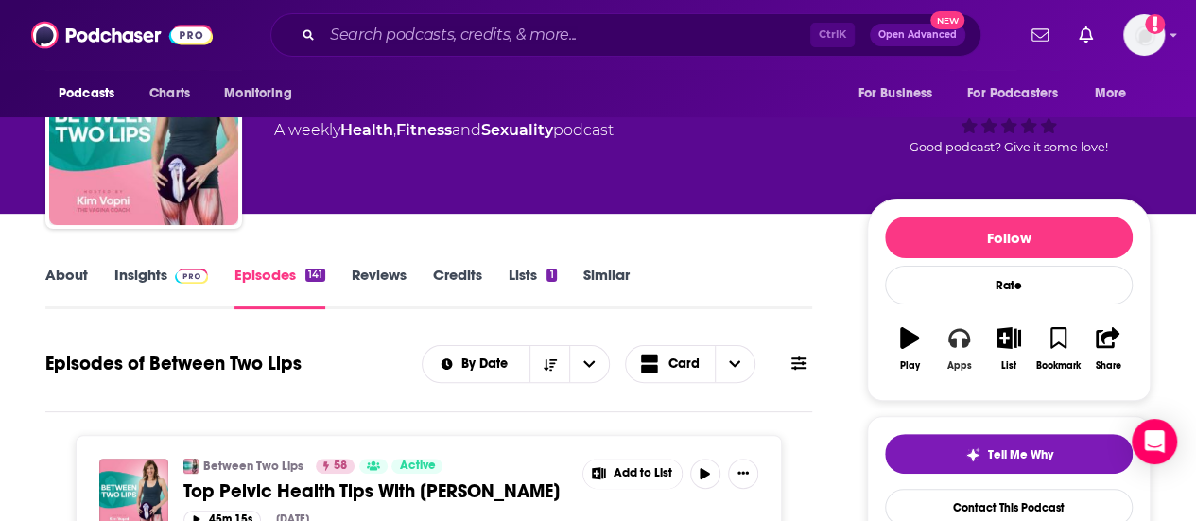
click at [951, 346] on icon "button" at bounding box center [958, 338] width 21 height 19
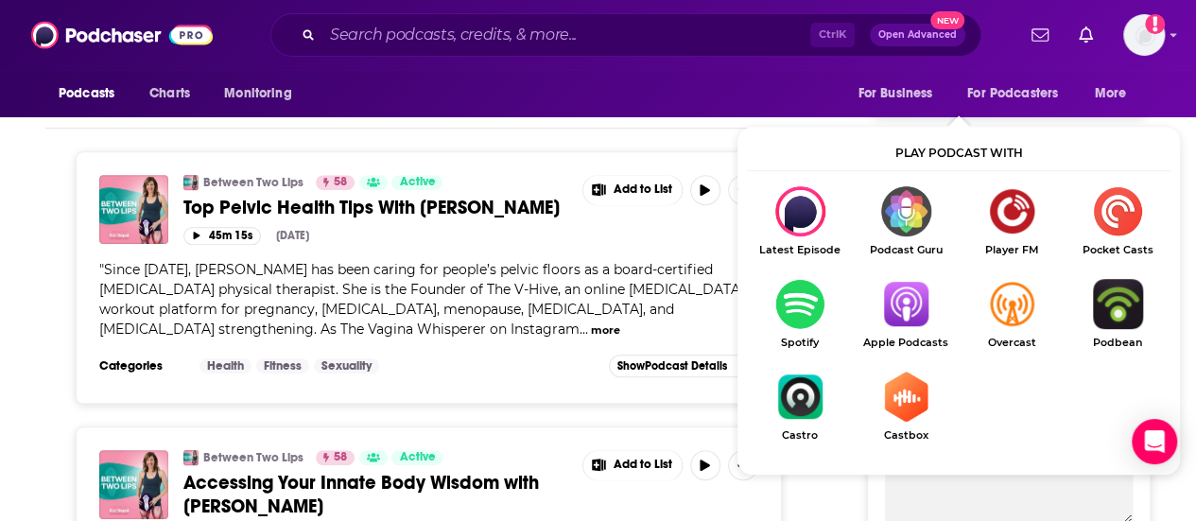
click at [902, 117] on div "Follow Rate Play Apps List Bookmark Share" at bounding box center [1009, 16] width 284 height 202
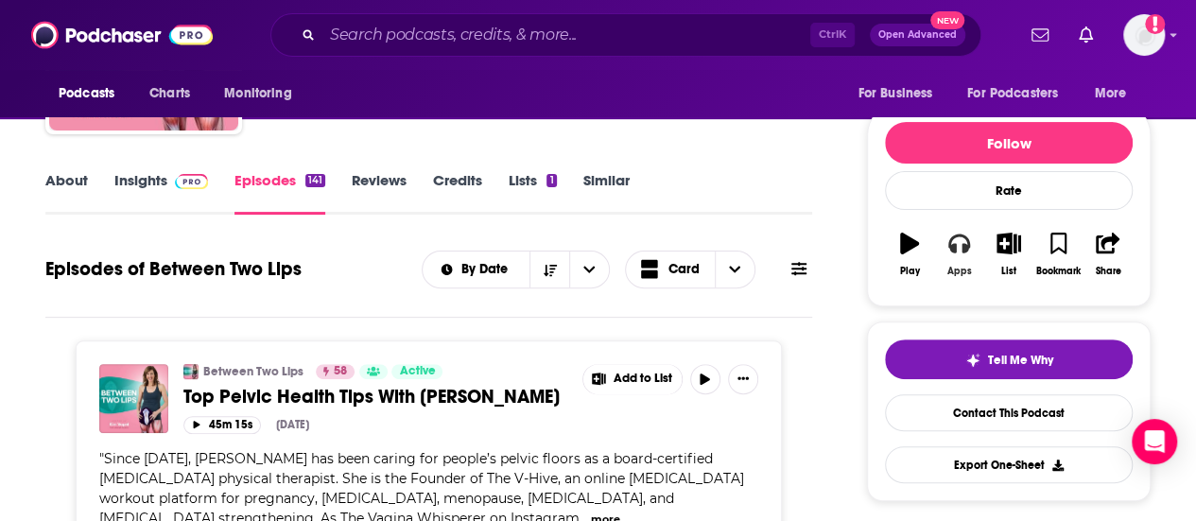
click at [951, 253] on icon "button" at bounding box center [958, 243] width 21 height 21
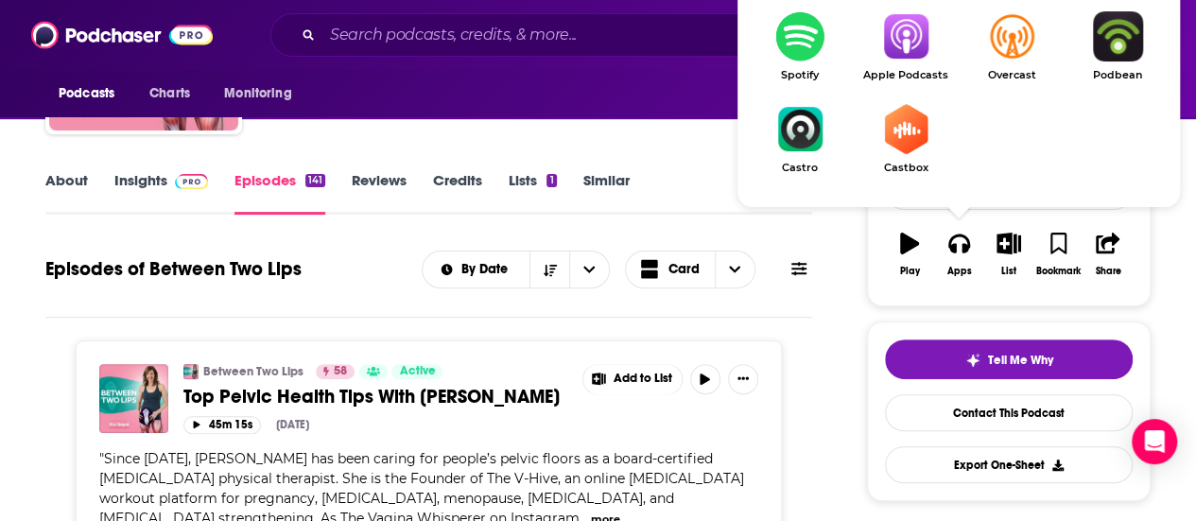
click at [932, 58] on img "Show Listen On dropdown" at bounding box center [906, 36] width 106 height 50
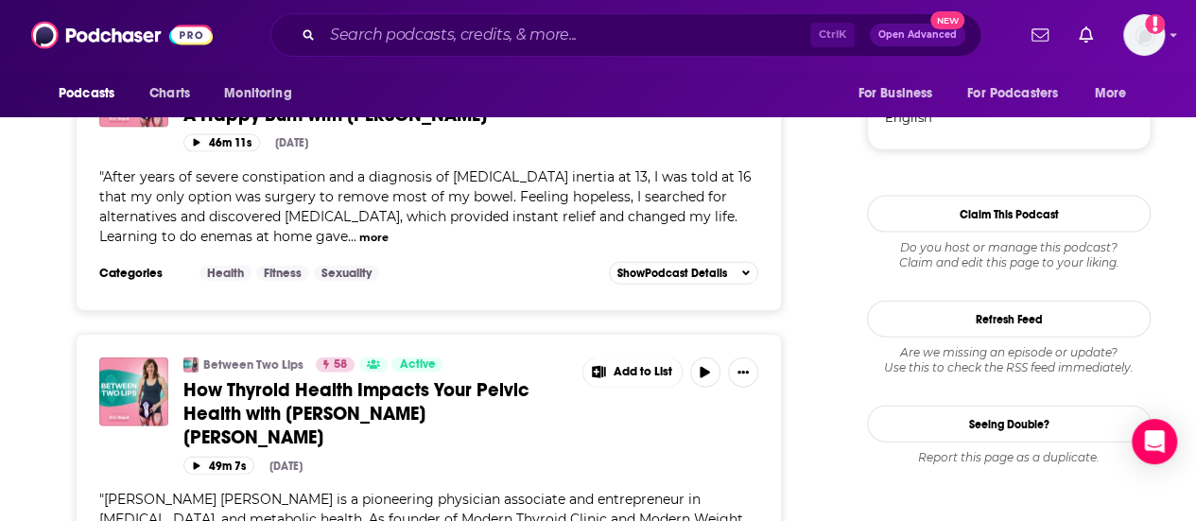
scroll to position [2269, 0]
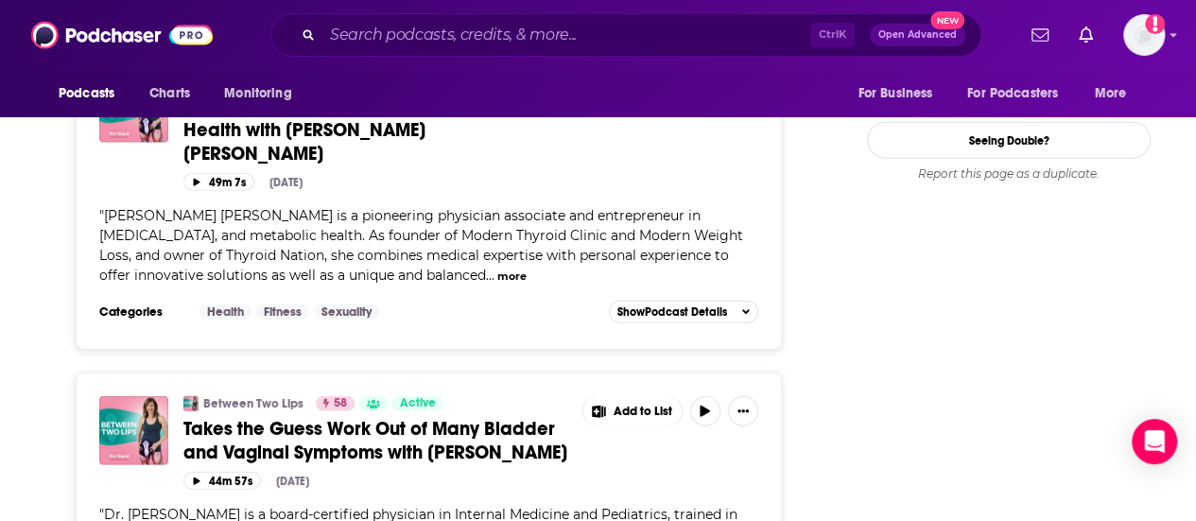
click at [401, 284] on span "[PERSON_NAME] [PERSON_NAME] is a pioneering physician associate and entrepreneu…" at bounding box center [421, 245] width 644 height 77
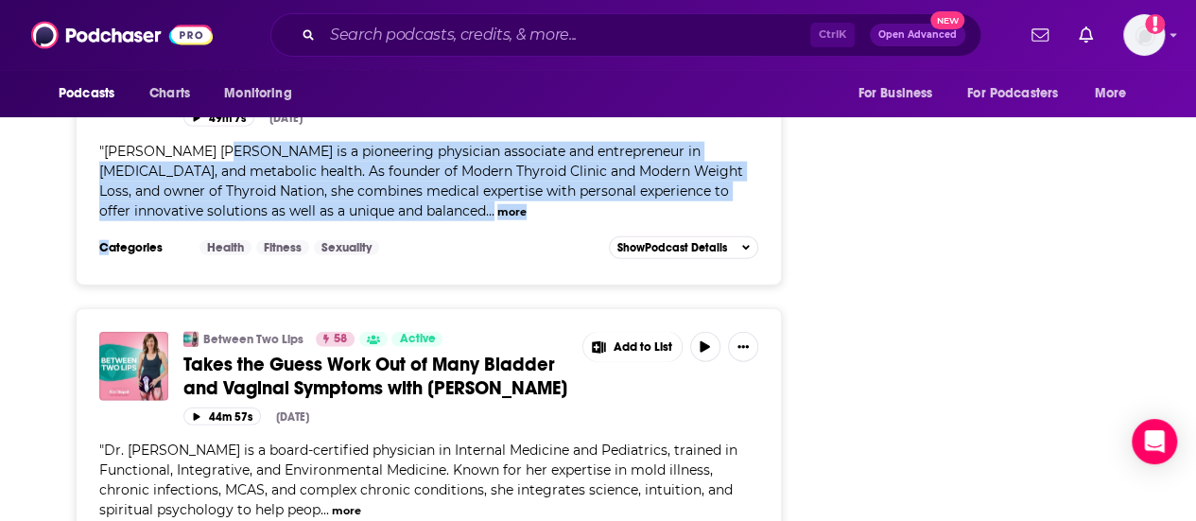
scroll to position [2364, 0]
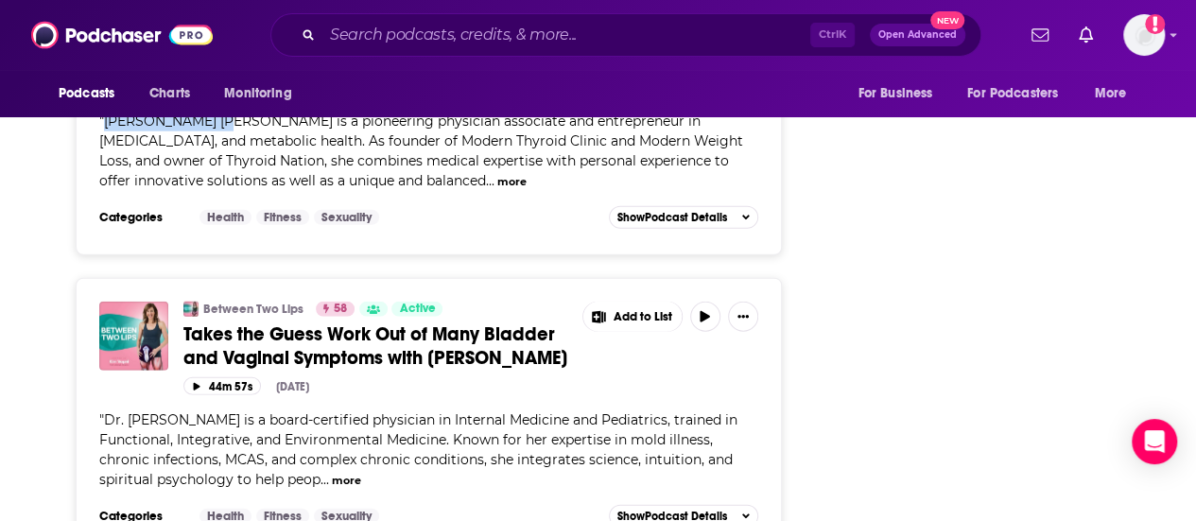
drag, startPoint x: 225, startPoint y: 252, endPoint x: 102, endPoint y: 156, distance: 156.2
click at [102, 156] on span "" [PERSON_NAME] [PERSON_NAME] is a pioneering physician associate and entrepren…" at bounding box center [421, 151] width 644 height 77
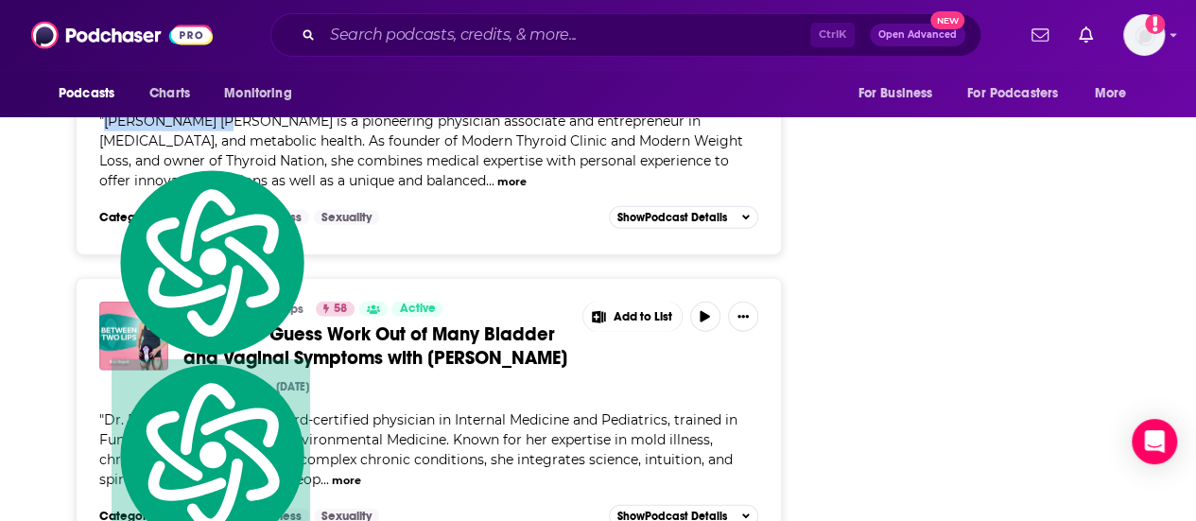
copy span "[PERSON_NAME] [PERSON_NAME]"
